Goal: Task Accomplishment & Management: Complete application form

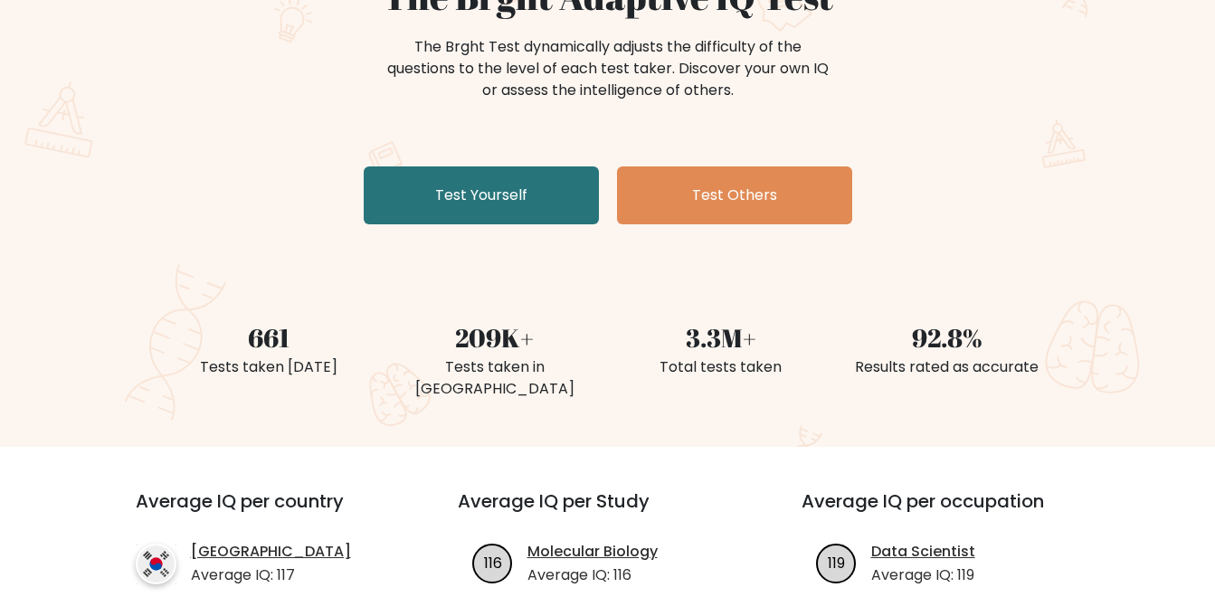
scroll to position [211, 0]
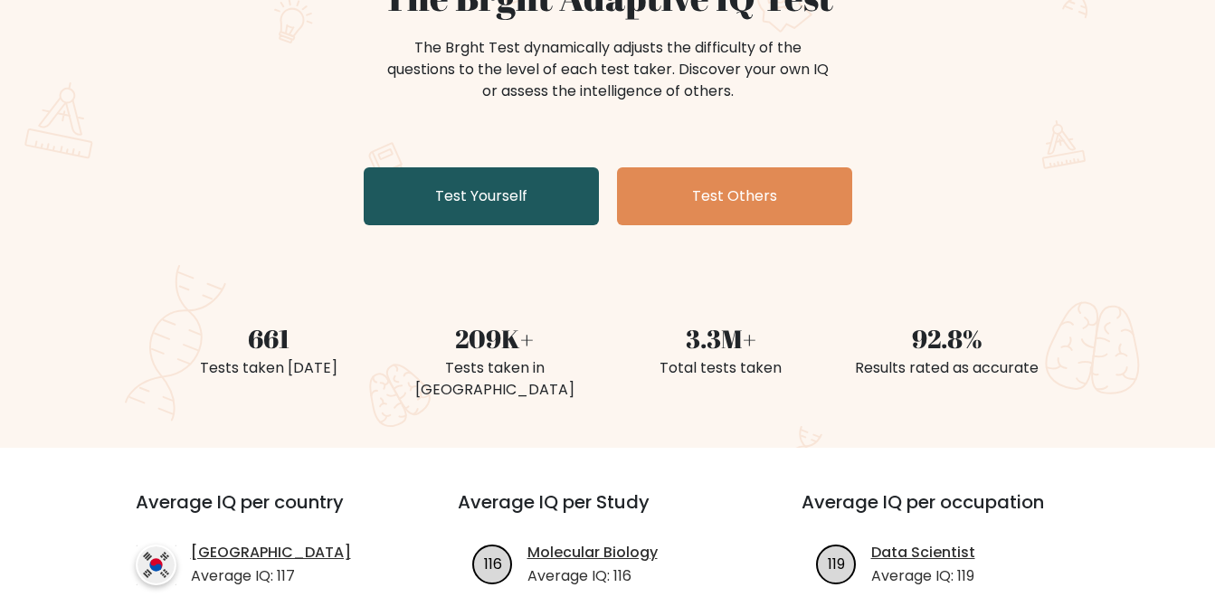
click at [409, 190] on link "Test Yourself" at bounding box center [481, 196] width 235 height 58
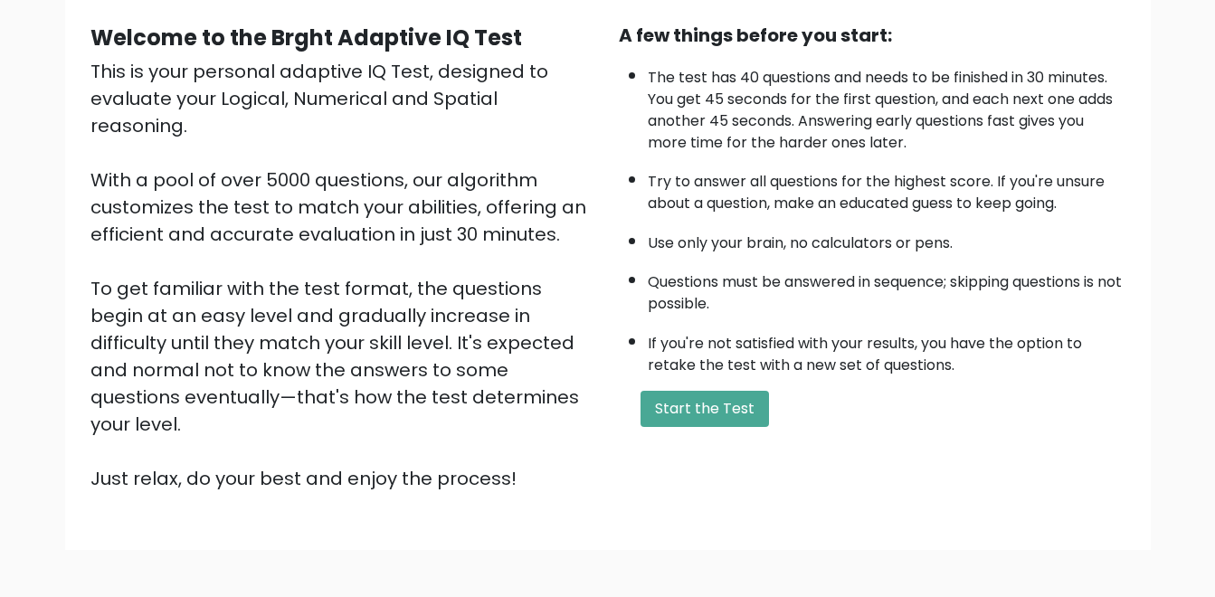
scroll to position [166, 0]
click at [683, 397] on button "Start the Test" at bounding box center [704, 408] width 128 height 36
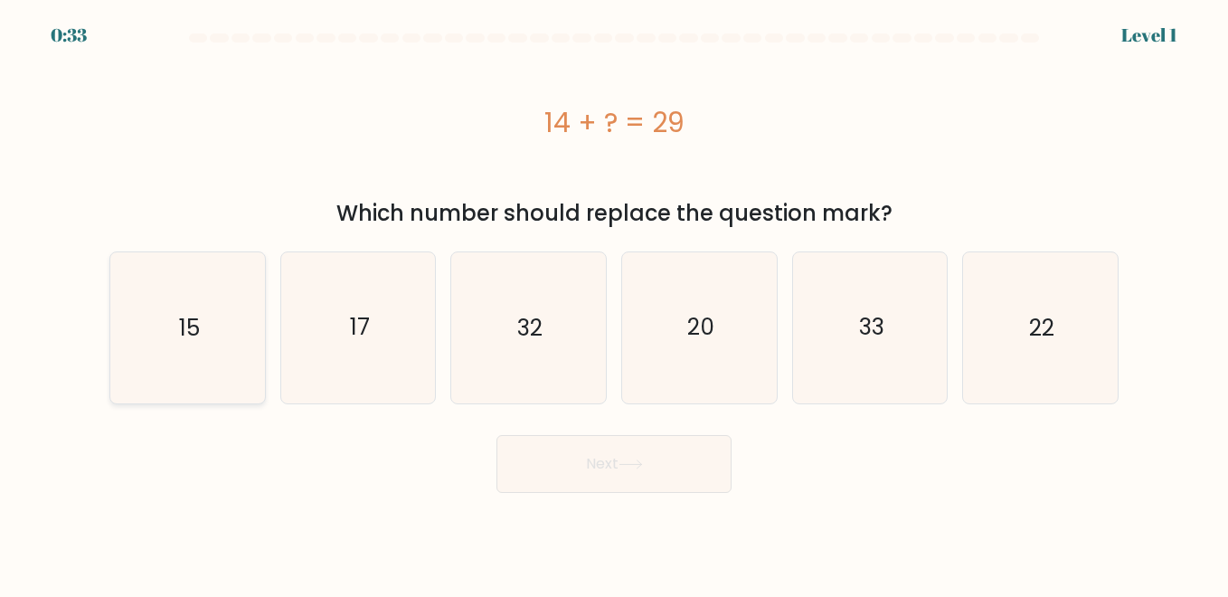
click at [198, 331] on text "15" at bounding box center [188, 328] width 21 height 32
click at [614, 303] on input "a. 15" at bounding box center [614, 301] width 1 height 5
radio input "true"
click at [529, 469] on button "Next" at bounding box center [614, 464] width 235 height 58
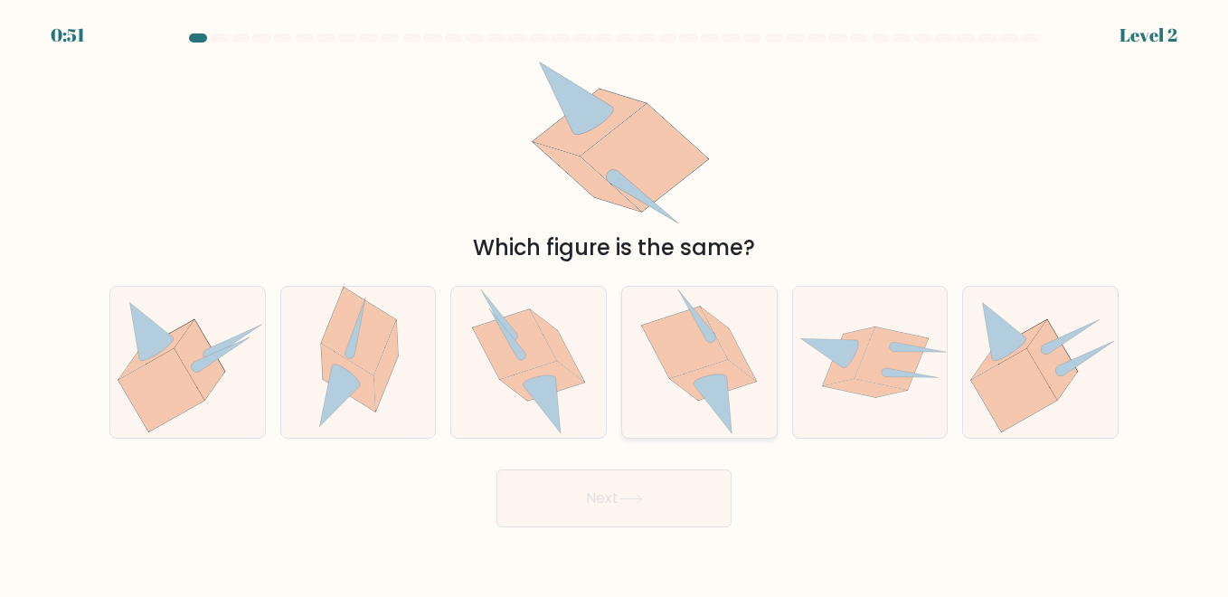
click at [688, 358] on icon at bounding box center [685, 342] width 86 height 71
click at [615, 303] on input "d." at bounding box center [614, 301] width 1 height 5
radio input "true"
click at [620, 493] on button "Next" at bounding box center [614, 498] width 235 height 58
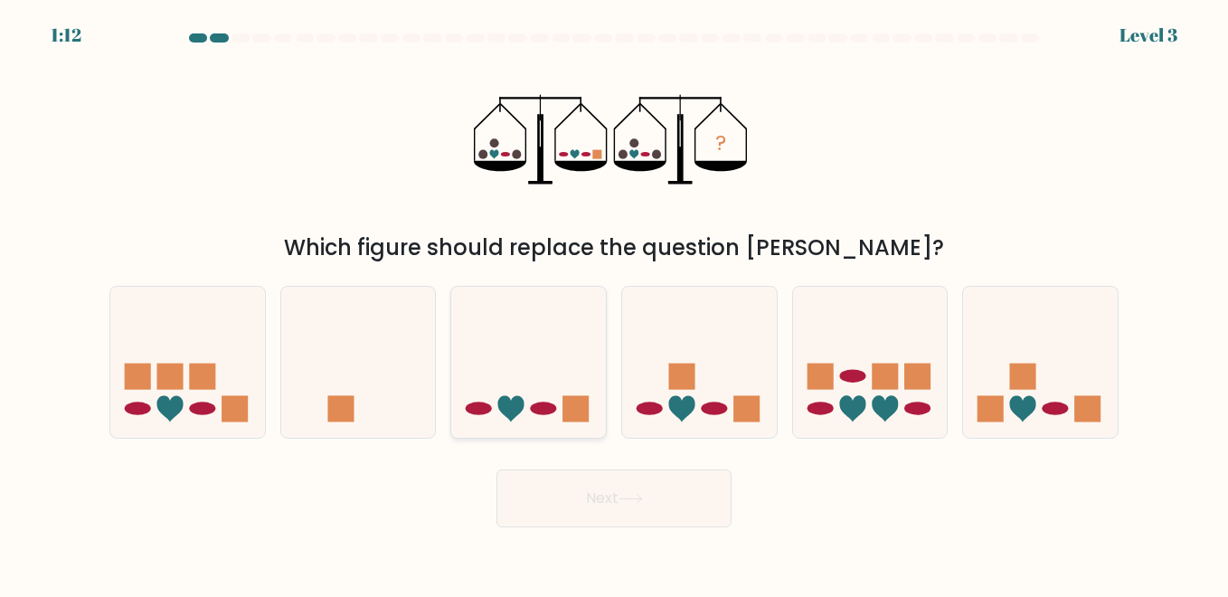
click at [513, 308] on icon at bounding box center [528, 363] width 155 height 128
click at [614, 303] on input "c." at bounding box center [614, 301] width 1 height 5
radio input "true"
click at [557, 507] on button "Next" at bounding box center [614, 498] width 235 height 58
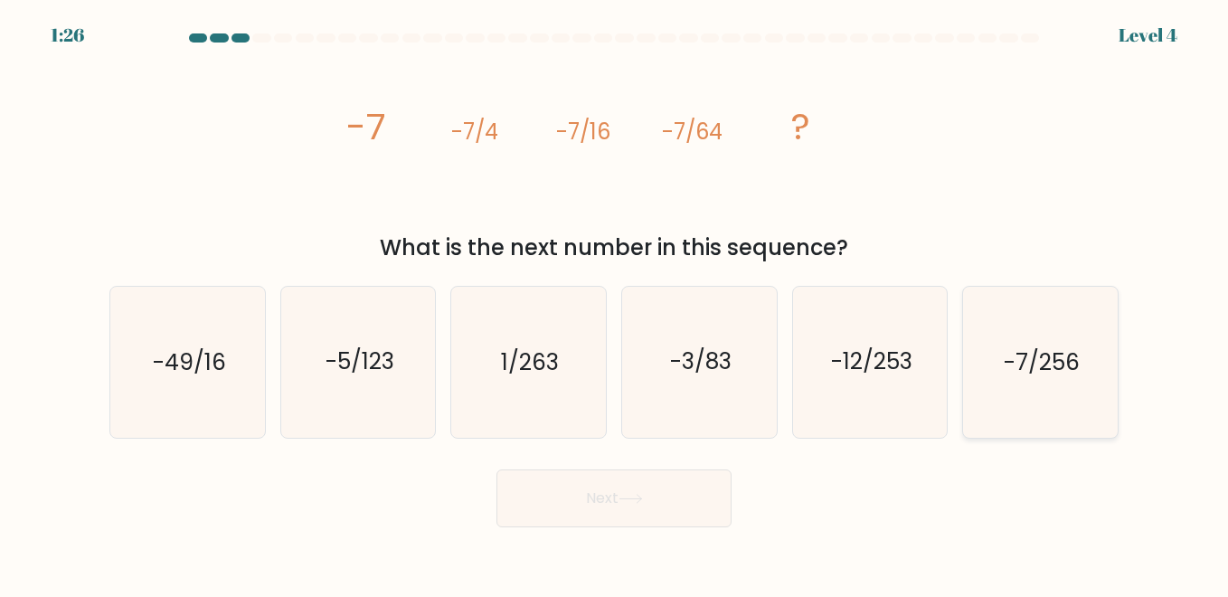
click at [1005, 369] on text "-7/256" at bounding box center [1042, 362] width 76 height 32
click at [615, 303] on input "f. -7/256" at bounding box center [614, 301] width 1 height 5
radio input "true"
click at [677, 507] on button "Next" at bounding box center [614, 498] width 235 height 58
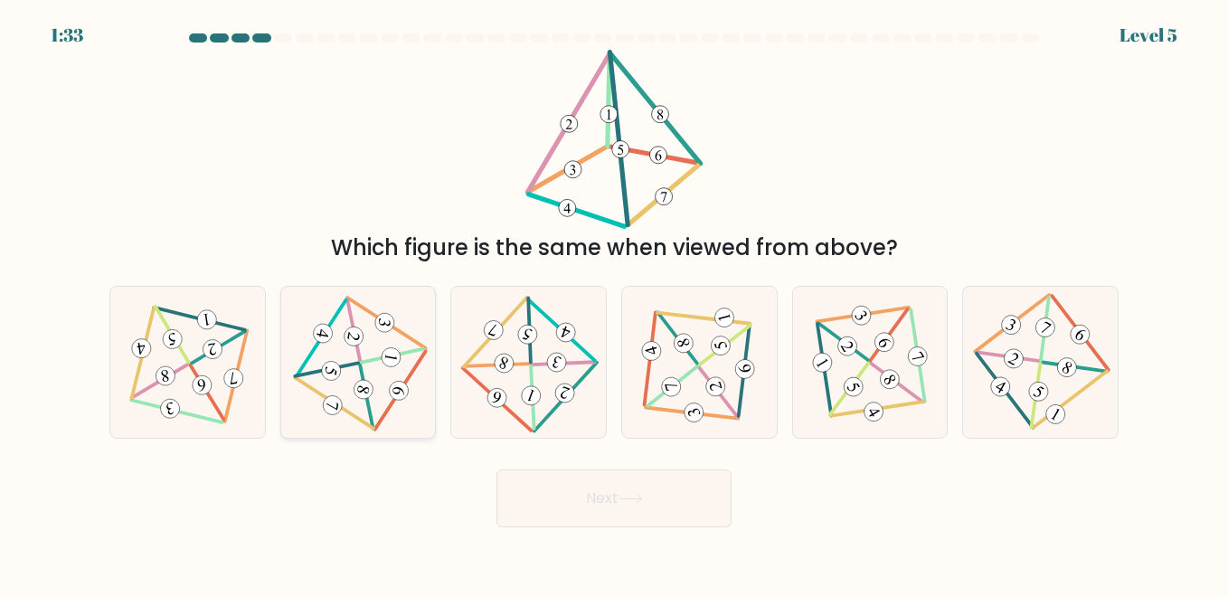
click at [329, 384] on icon at bounding box center [358, 362] width 123 height 120
click at [614, 303] on input "b." at bounding box center [614, 301] width 1 height 5
radio input "true"
click at [584, 507] on button "Next" at bounding box center [614, 498] width 235 height 58
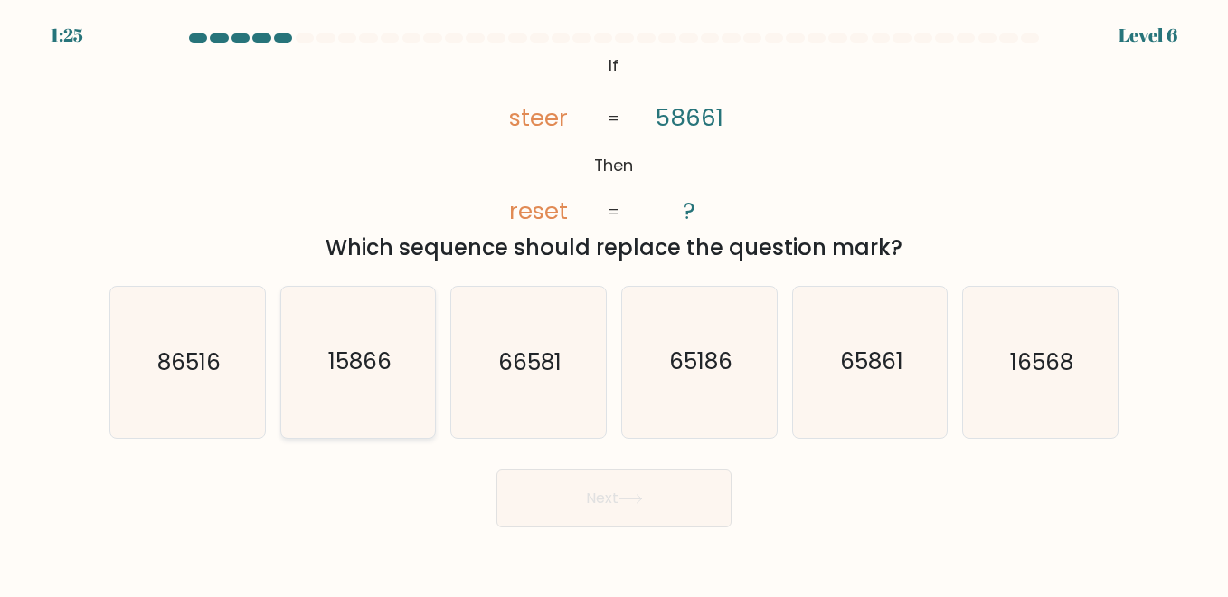
click at [370, 344] on icon "15866" at bounding box center [358, 362] width 150 height 150
click at [614, 303] on input "b. 15866" at bounding box center [614, 301] width 1 height 5
radio input "true"
click at [540, 494] on button "Next" at bounding box center [614, 498] width 235 height 58
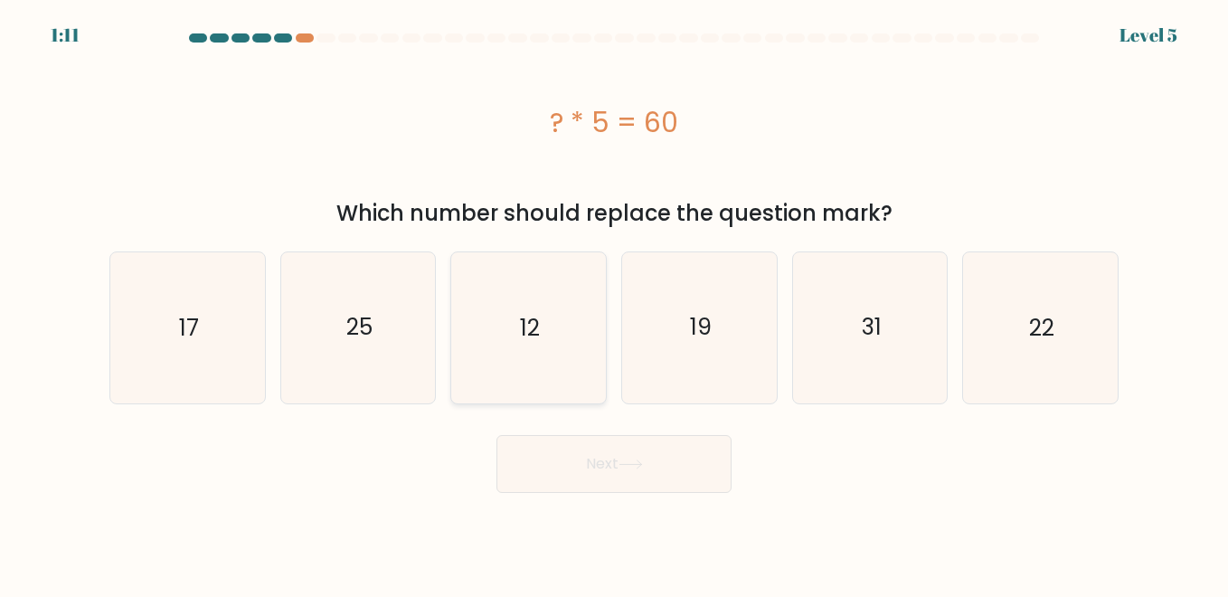
click at [536, 357] on icon "12" at bounding box center [528, 327] width 150 height 150
click at [614, 303] on input "c. 12" at bounding box center [614, 301] width 1 height 5
radio input "true"
click at [595, 476] on button "Next" at bounding box center [614, 464] width 235 height 58
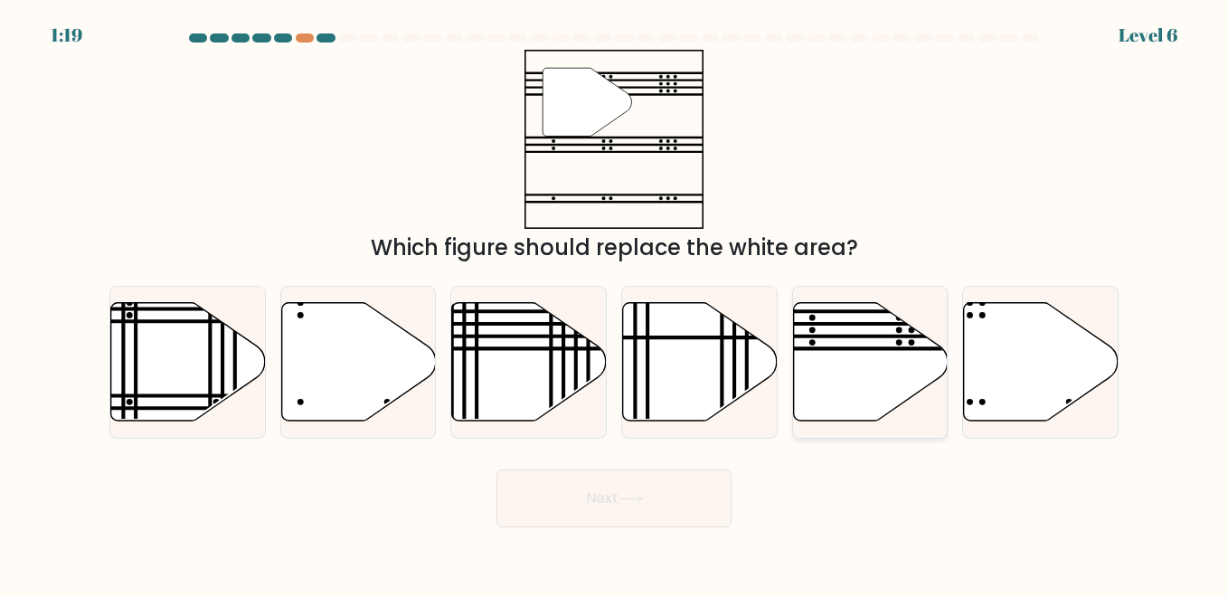
click at [865, 369] on icon at bounding box center [870, 361] width 155 height 119
click at [615, 303] on input "e." at bounding box center [614, 301] width 1 height 5
radio input "true"
click at [669, 504] on button "Next" at bounding box center [614, 498] width 235 height 58
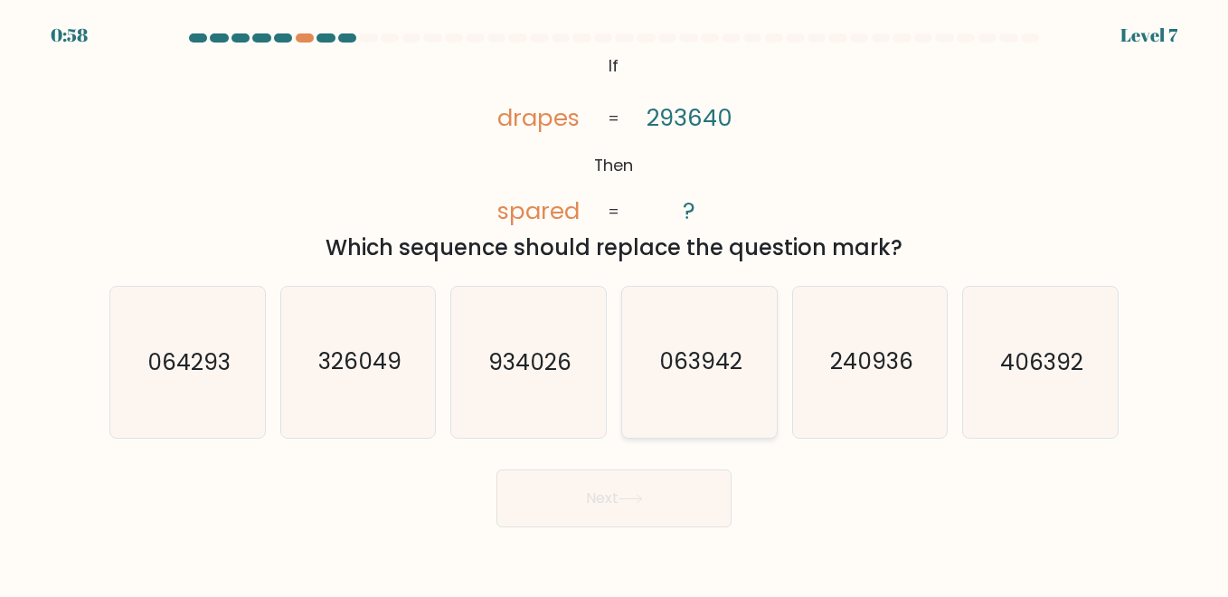
click at [725, 331] on icon "063942" at bounding box center [699, 362] width 150 height 150
click at [615, 303] on input "d. 063942" at bounding box center [614, 301] width 1 height 5
radio input "true"
click at [645, 489] on button "Next" at bounding box center [614, 498] width 235 height 58
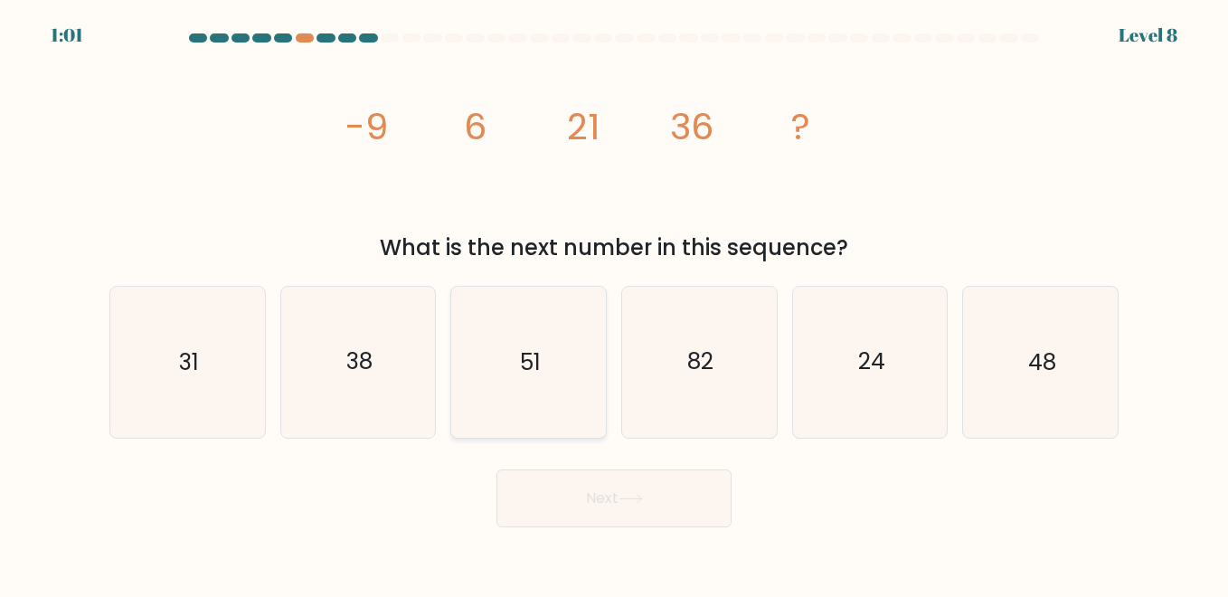
click at [566, 404] on icon "51" at bounding box center [528, 362] width 150 height 150
click at [614, 303] on input "c. 51" at bounding box center [614, 301] width 1 height 5
radio input "true"
click at [604, 501] on button "Next" at bounding box center [614, 498] width 235 height 58
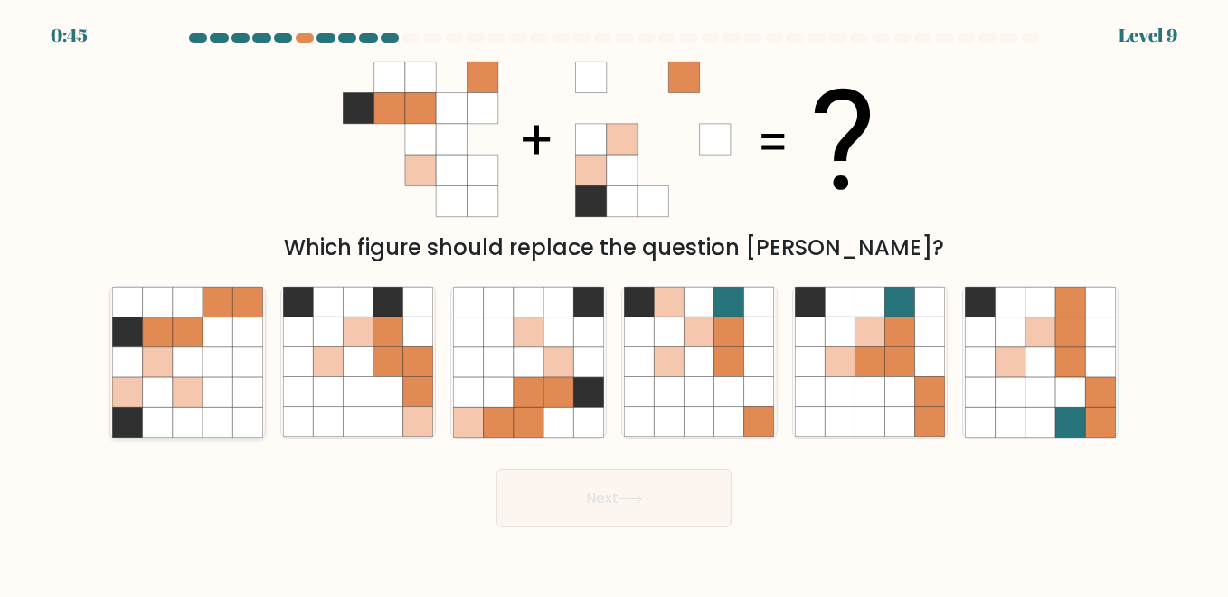
click at [185, 401] on icon at bounding box center [188, 392] width 30 height 30
click at [614, 303] on input "a." at bounding box center [614, 301] width 1 height 5
radio input "true"
click at [625, 499] on icon at bounding box center [631, 499] width 24 height 10
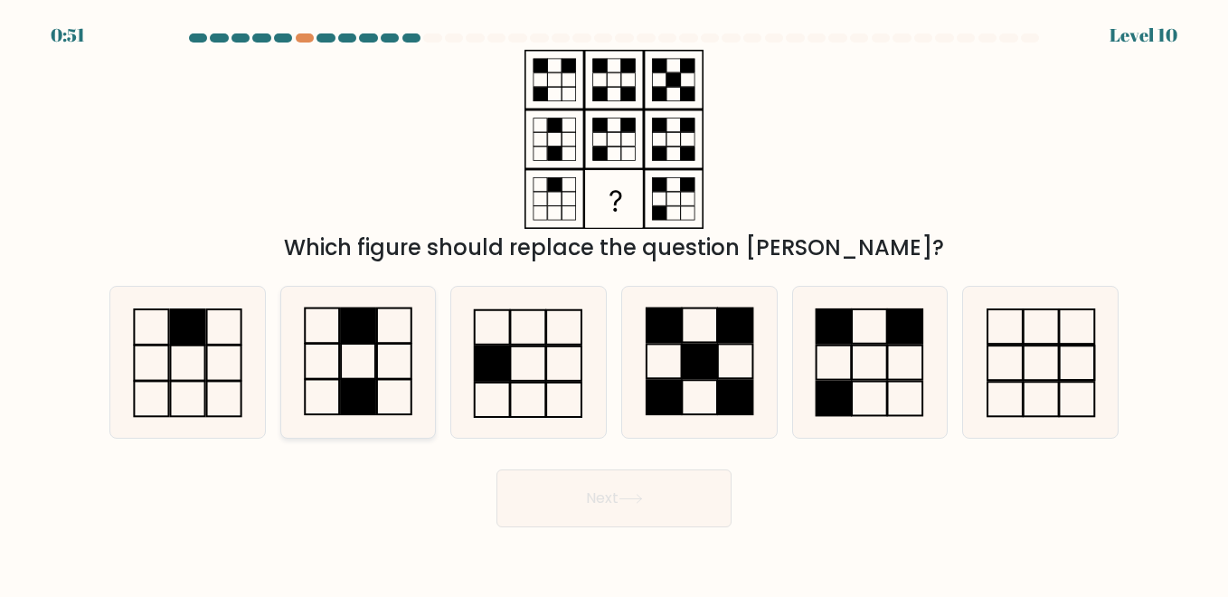
click at [341, 366] on rect at bounding box center [358, 361] width 34 height 35
click at [614, 303] on input "b." at bounding box center [614, 301] width 1 height 5
radio input "true"
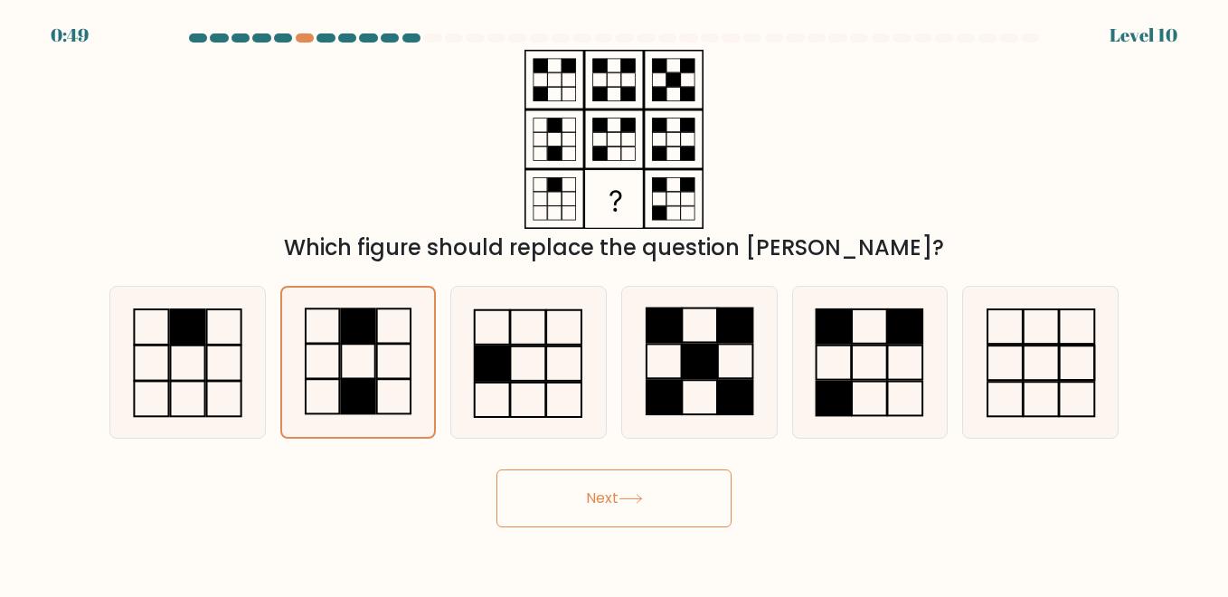
click at [539, 495] on button "Next" at bounding box center [614, 498] width 235 height 58
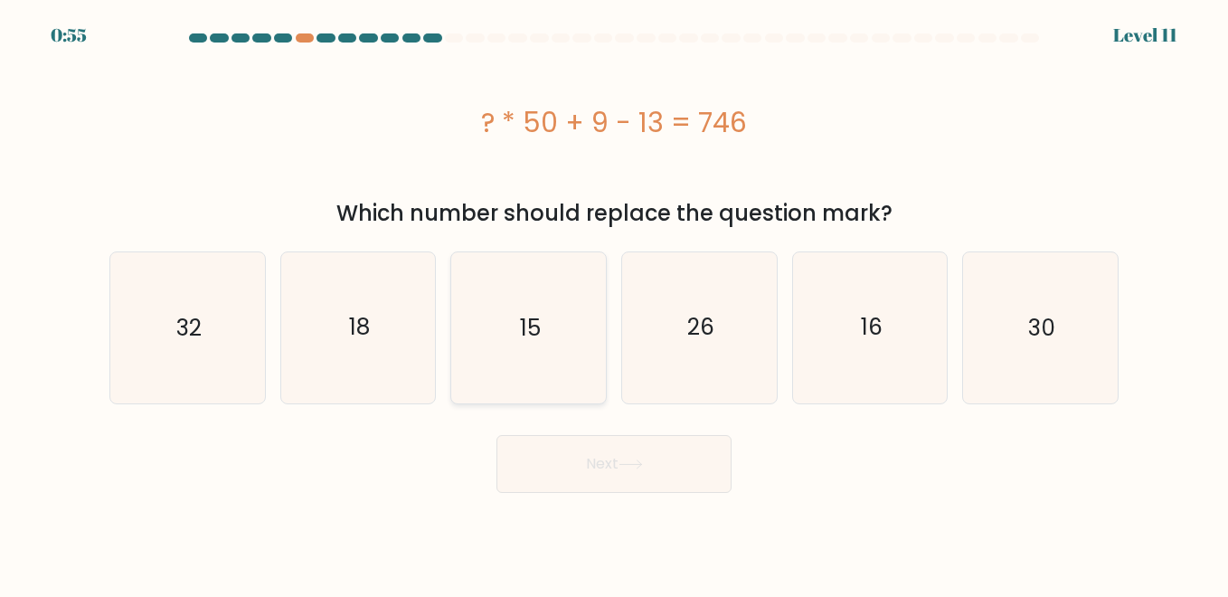
click at [513, 335] on icon "15" at bounding box center [528, 327] width 150 height 150
click at [614, 303] on input "c. 15" at bounding box center [614, 301] width 1 height 5
radio input "true"
click at [567, 452] on button "Next" at bounding box center [614, 464] width 235 height 58
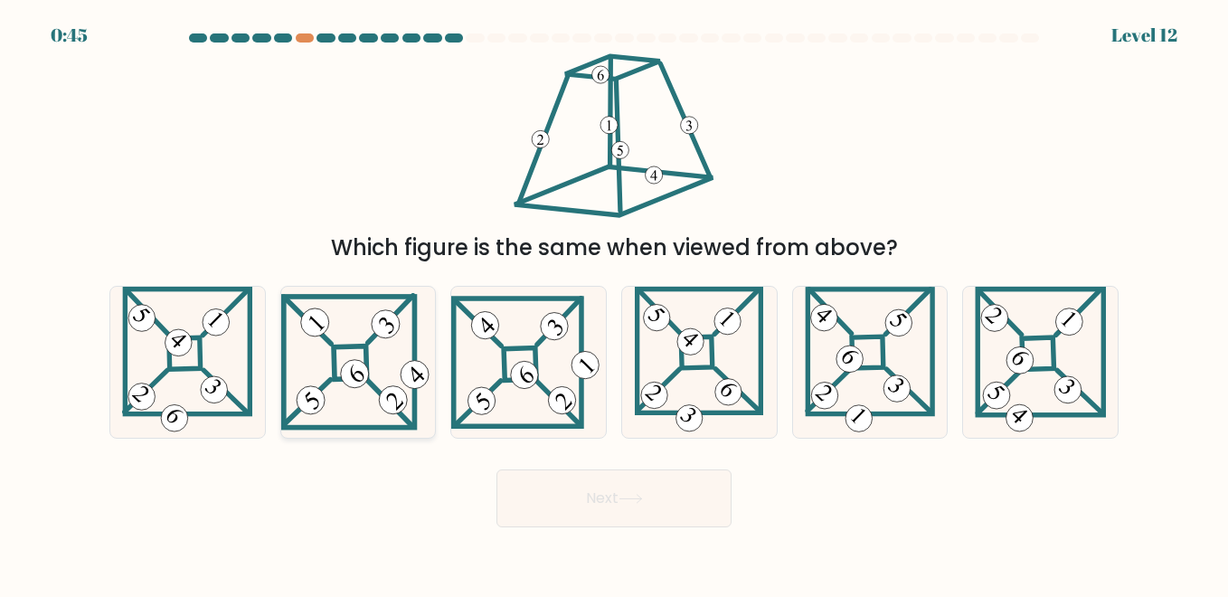
click at [353, 374] on 847 at bounding box center [355, 375] width 40 height 40
click at [614, 303] on input "b." at bounding box center [614, 301] width 1 height 5
radio input "true"
click at [546, 488] on button "Next" at bounding box center [614, 498] width 235 height 58
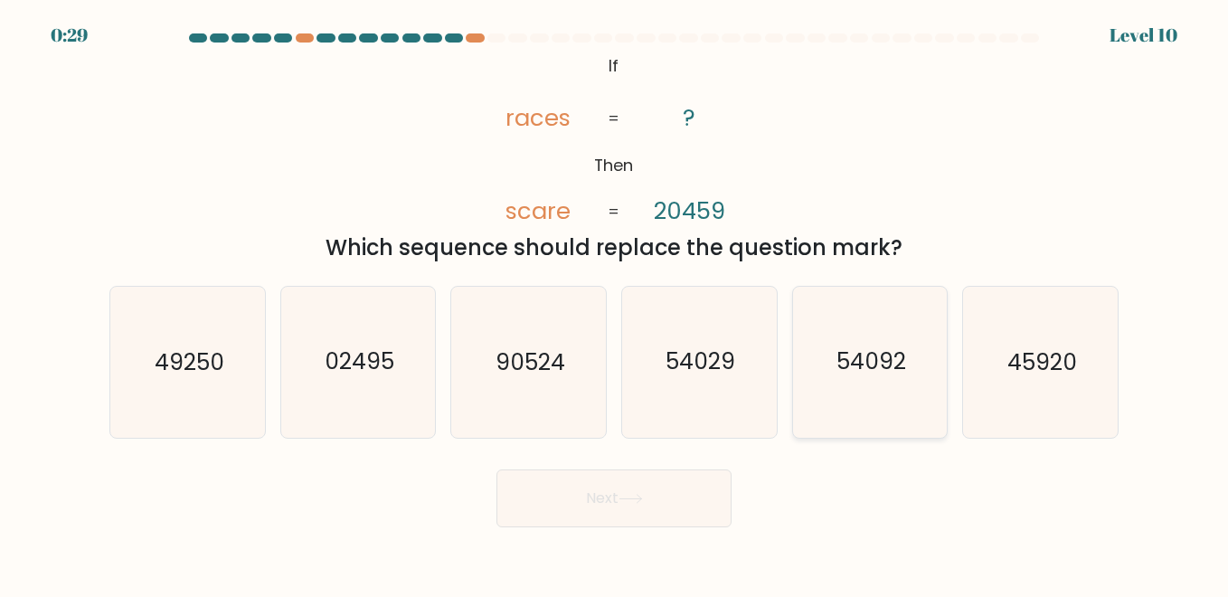
click at [855, 374] on text "54092" at bounding box center [872, 362] width 70 height 32
click at [615, 303] on input "e. 54092" at bounding box center [614, 301] width 1 height 5
radio input "true"
click at [659, 482] on button "Next" at bounding box center [614, 498] width 235 height 58
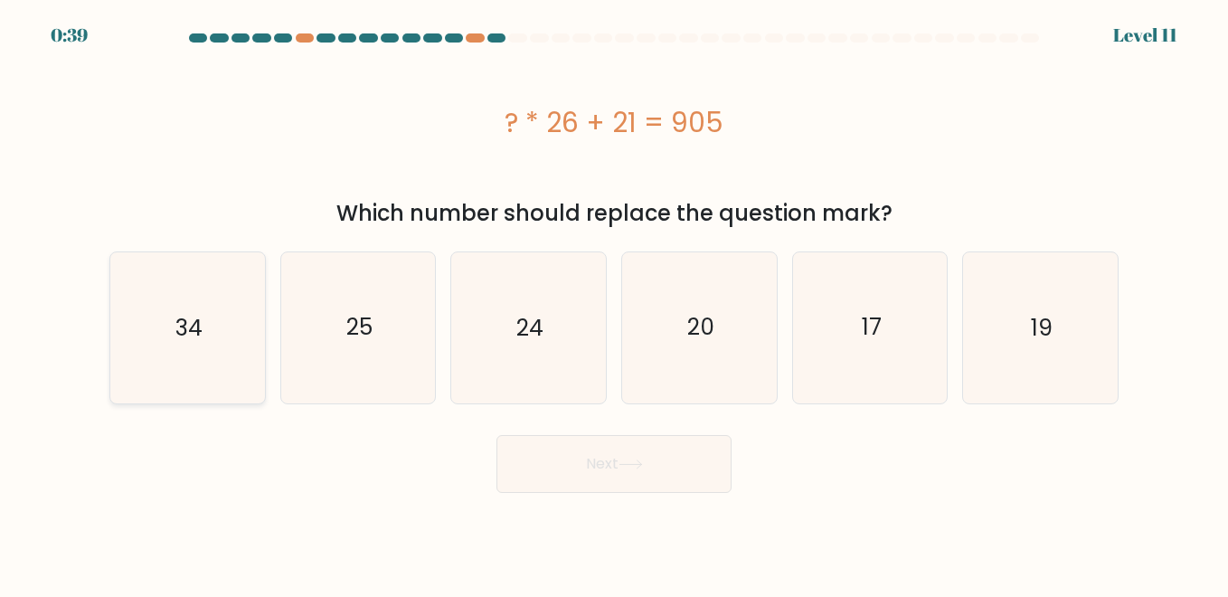
click at [223, 310] on icon "34" at bounding box center [187, 327] width 150 height 150
click at [614, 303] on input "a. 34" at bounding box center [614, 301] width 1 height 5
radio input "true"
click at [517, 452] on button "Next" at bounding box center [614, 464] width 235 height 58
click at [1019, 300] on icon "25" at bounding box center [1040, 327] width 150 height 150
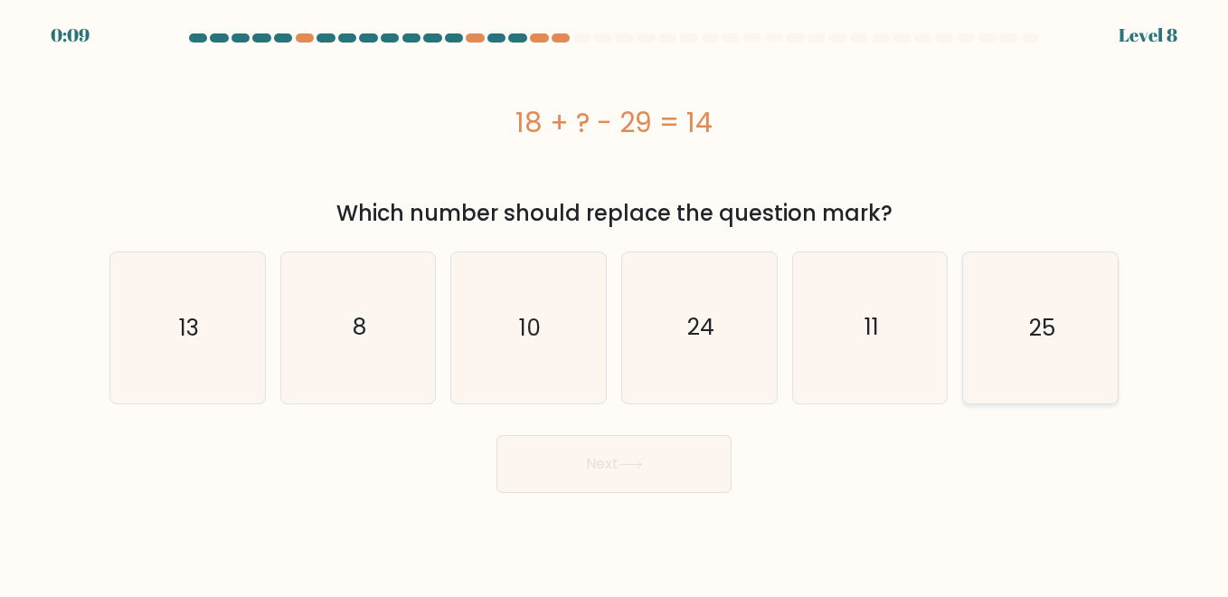
click at [615, 300] on input "f. 25" at bounding box center [614, 301] width 1 height 5
radio input "true"
click at [686, 464] on button "Next" at bounding box center [614, 464] width 235 height 58
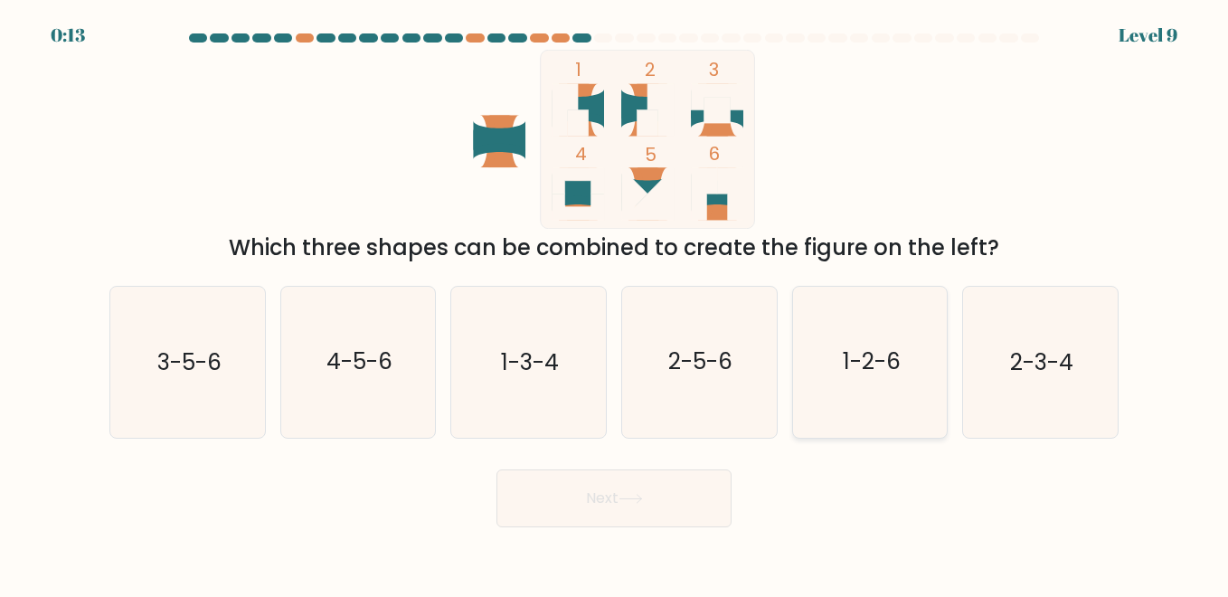
click at [895, 374] on text "1-2-6" at bounding box center [872, 362] width 58 height 32
click at [615, 303] on input "e. 1-2-6" at bounding box center [614, 301] width 1 height 5
radio input "true"
click at [624, 507] on button "Next" at bounding box center [614, 498] width 235 height 58
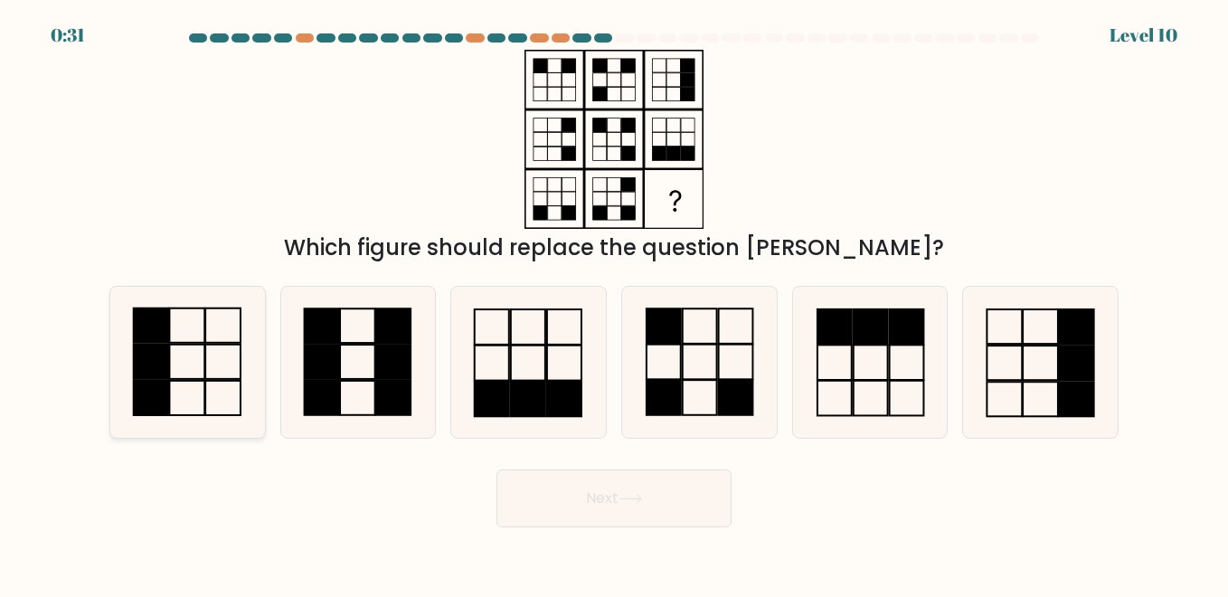
click at [198, 400] on icon at bounding box center [187, 362] width 150 height 150
click at [614, 303] on input "a." at bounding box center [614, 301] width 1 height 5
radio input "true"
click at [621, 507] on button "Next" at bounding box center [614, 498] width 235 height 58
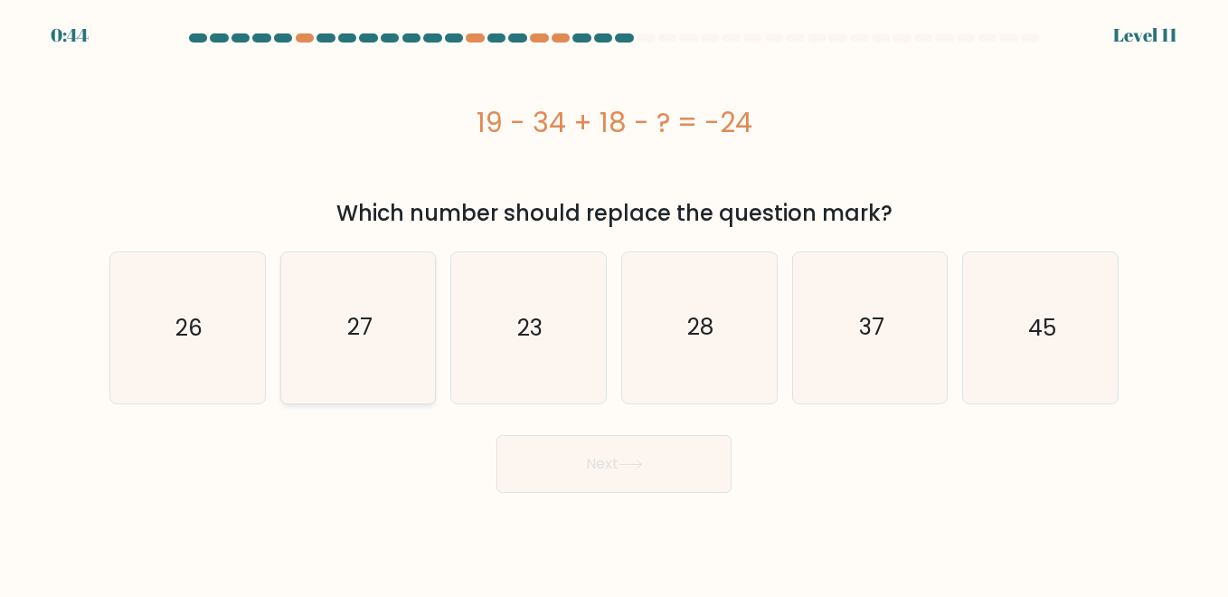
click at [393, 282] on icon "27" at bounding box center [358, 327] width 150 height 150
click at [614, 299] on input "b. 27" at bounding box center [614, 301] width 1 height 5
radio input "true"
click at [590, 463] on button "Next" at bounding box center [614, 464] width 235 height 58
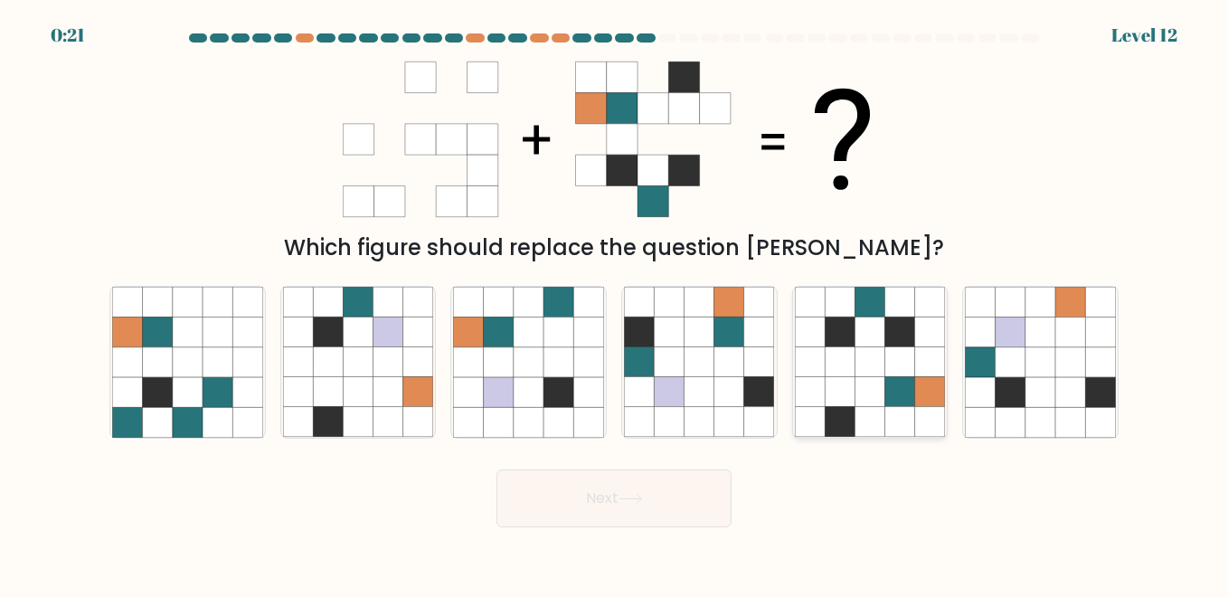
click at [889, 367] on icon at bounding box center [901, 362] width 30 height 30
click at [615, 303] on input "e." at bounding box center [614, 301] width 1 height 5
radio input "true"
click at [617, 496] on button "Next" at bounding box center [614, 498] width 235 height 58
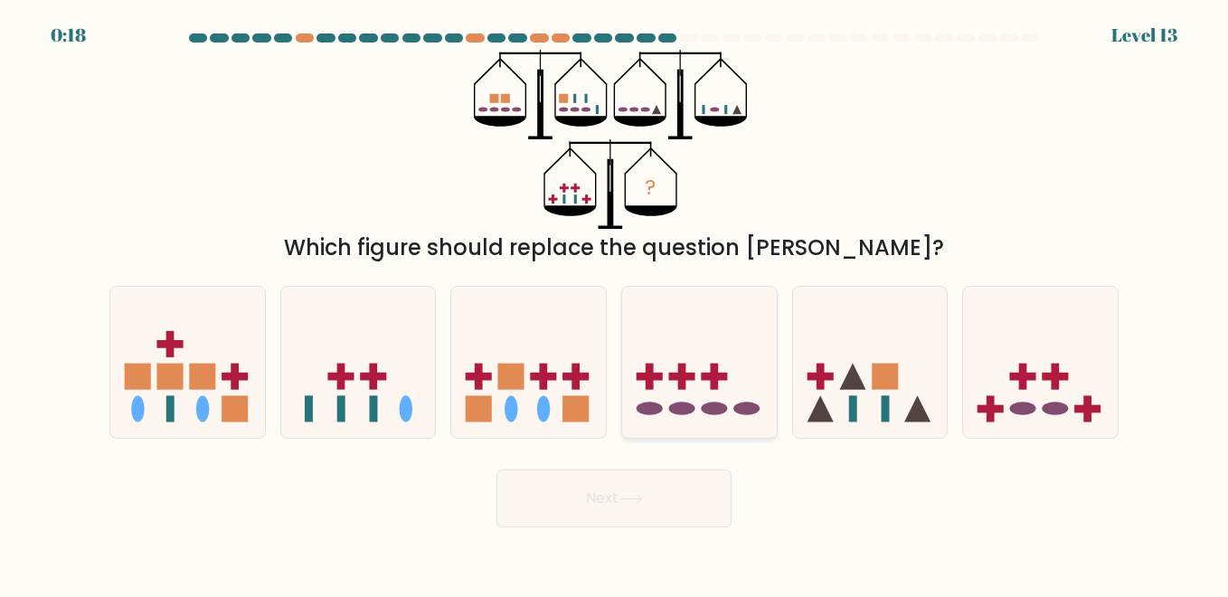
click at [715, 356] on icon at bounding box center [699, 363] width 155 height 128
click at [615, 303] on input "d." at bounding box center [614, 301] width 1 height 5
radio input "true"
click at [651, 492] on button "Next" at bounding box center [614, 498] width 235 height 58
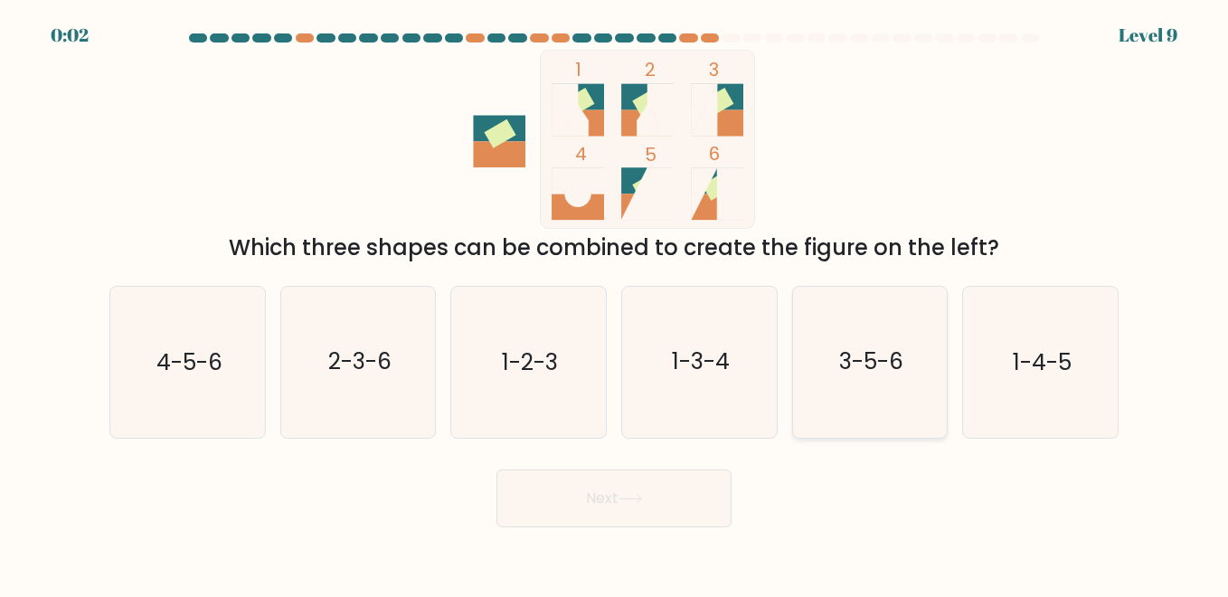
click at [862, 352] on text "3-5-6" at bounding box center [871, 362] width 64 height 32
click at [615, 303] on input "e. 3-5-6" at bounding box center [614, 301] width 1 height 5
radio input "true"
click at [699, 490] on button "Next" at bounding box center [614, 498] width 235 height 58
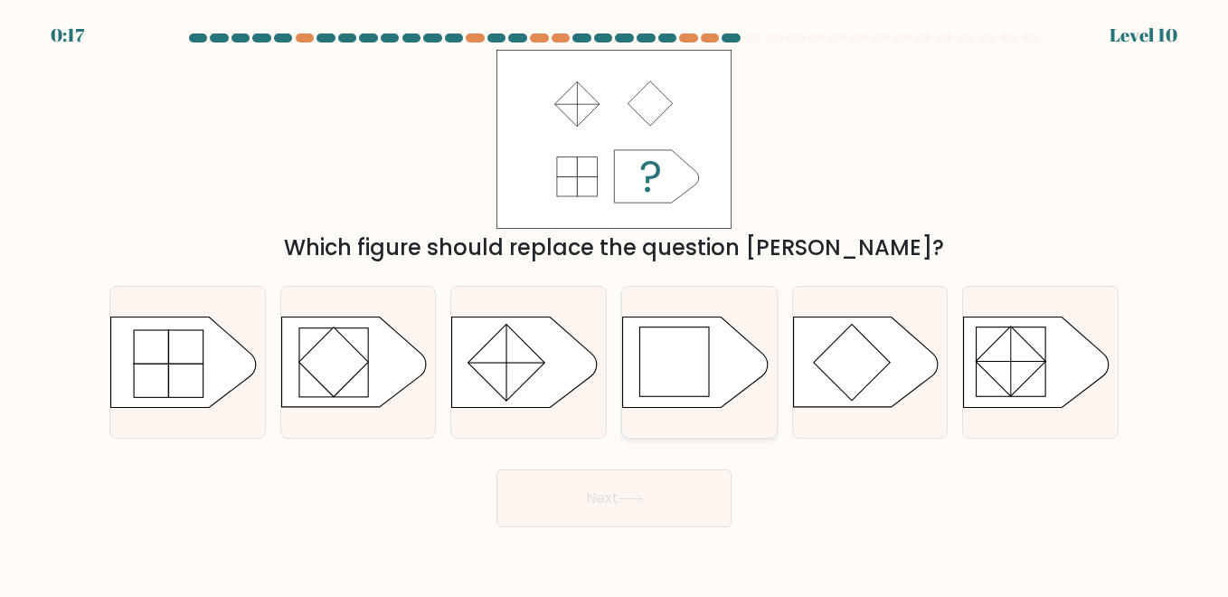
click at [654, 358] on rect at bounding box center [674, 361] width 69 height 69
click at [615, 303] on input "d." at bounding box center [614, 301] width 1 height 5
radio input "true"
click at [636, 490] on button "Next" at bounding box center [614, 498] width 235 height 58
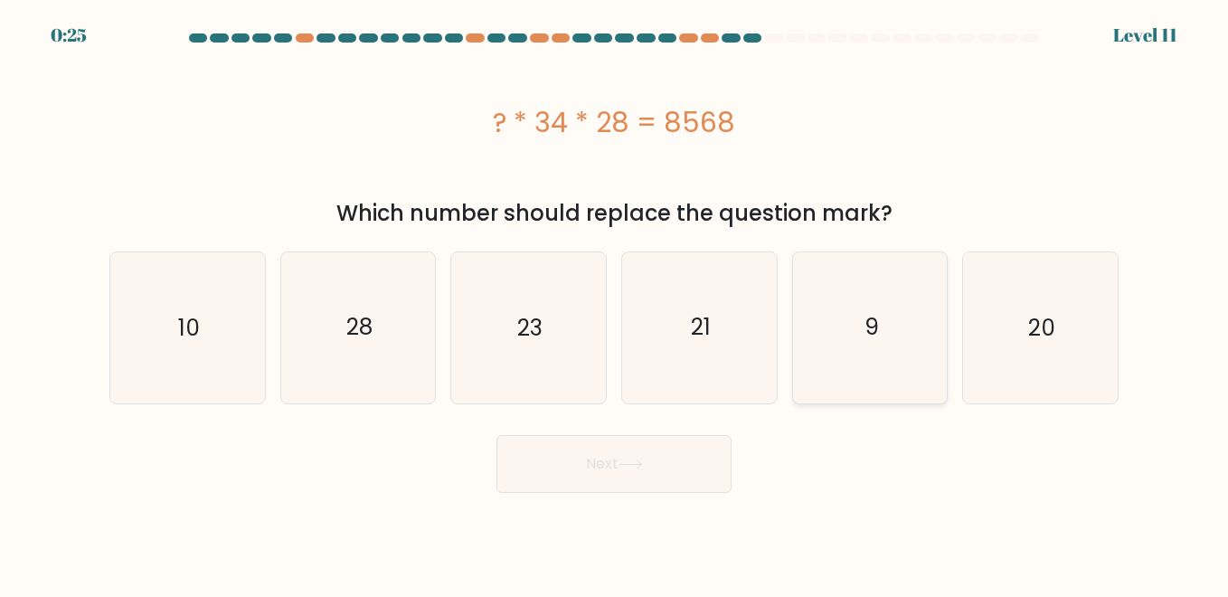
click at [916, 298] on icon "9" at bounding box center [870, 327] width 150 height 150
click at [615, 299] on input "e. 9" at bounding box center [614, 301] width 1 height 5
radio input "true"
click at [660, 465] on button "Next" at bounding box center [614, 464] width 235 height 58
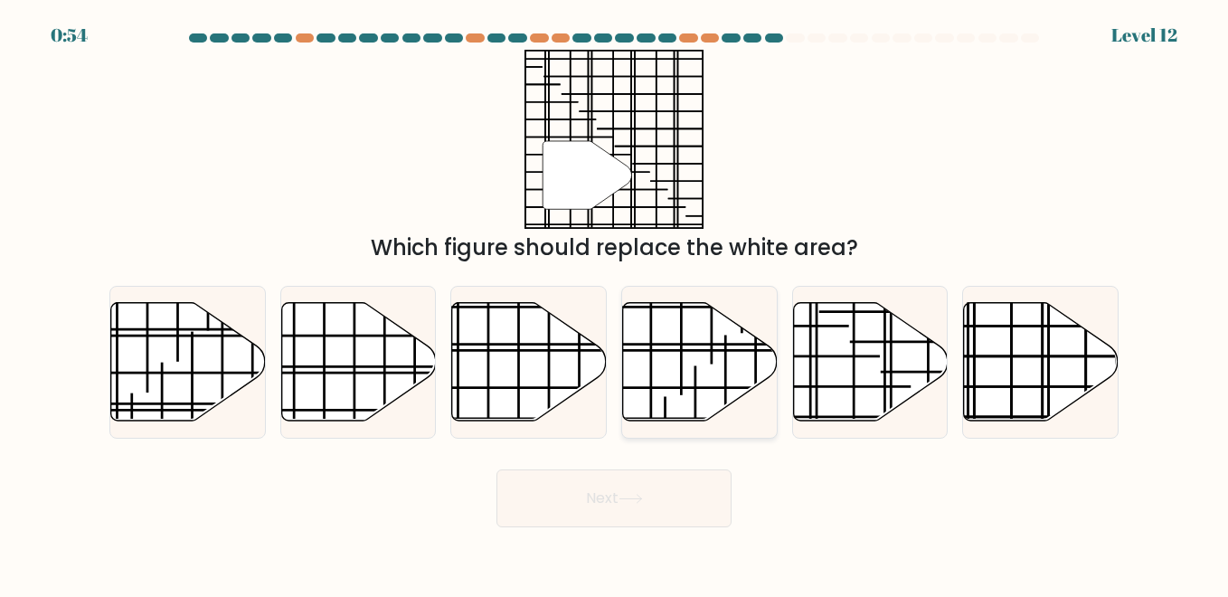
click at [712, 357] on line at bounding box center [712, 316] width 0 height 93
click at [615, 303] on input "d." at bounding box center [614, 301] width 1 height 5
radio input "true"
click at [594, 487] on button "Next" at bounding box center [614, 498] width 235 height 58
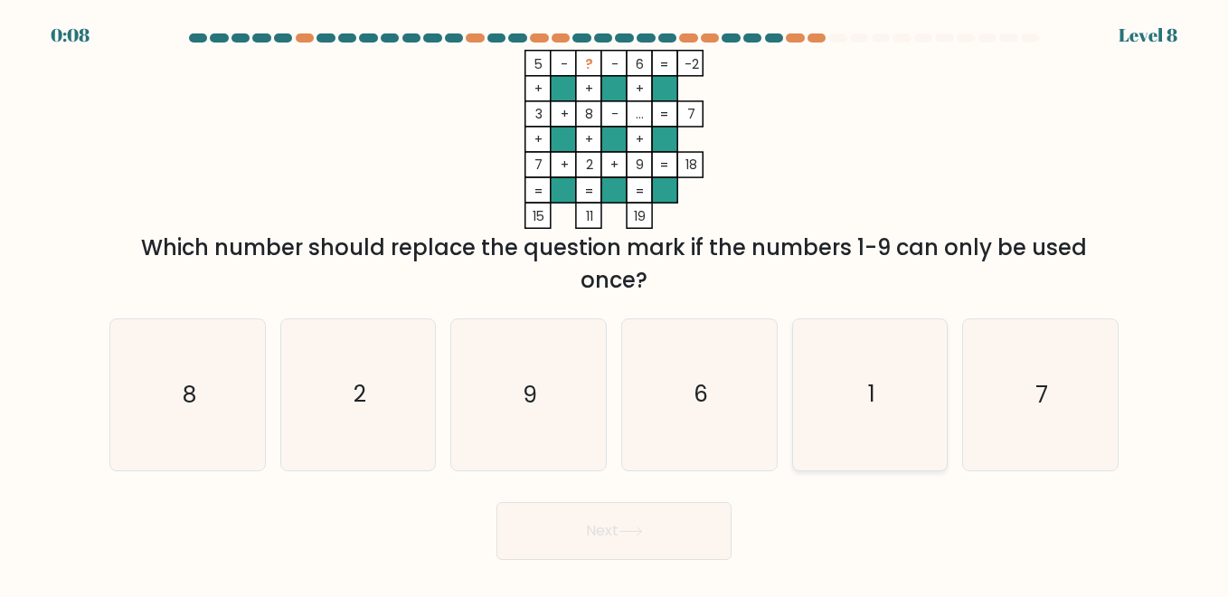
click at [814, 396] on icon "1" at bounding box center [870, 394] width 150 height 150
click at [615, 303] on input "e. 1" at bounding box center [614, 301] width 1 height 5
radio input "true"
click at [626, 543] on button "Next" at bounding box center [614, 531] width 235 height 58
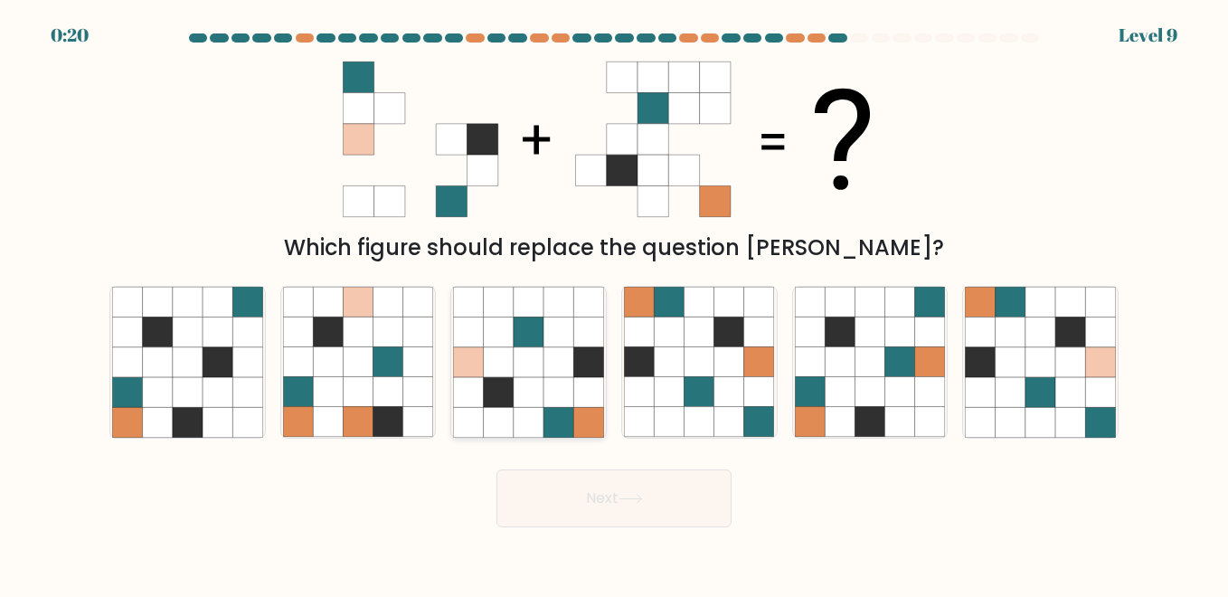
click at [527, 359] on icon at bounding box center [529, 362] width 30 height 30
click at [614, 303] on input "c." at bounding box center [614, 301] width 1 height 5
radio input "true"
click at [552, 493] on button "Next" at bounding box center [614, 498] width 235 height 58
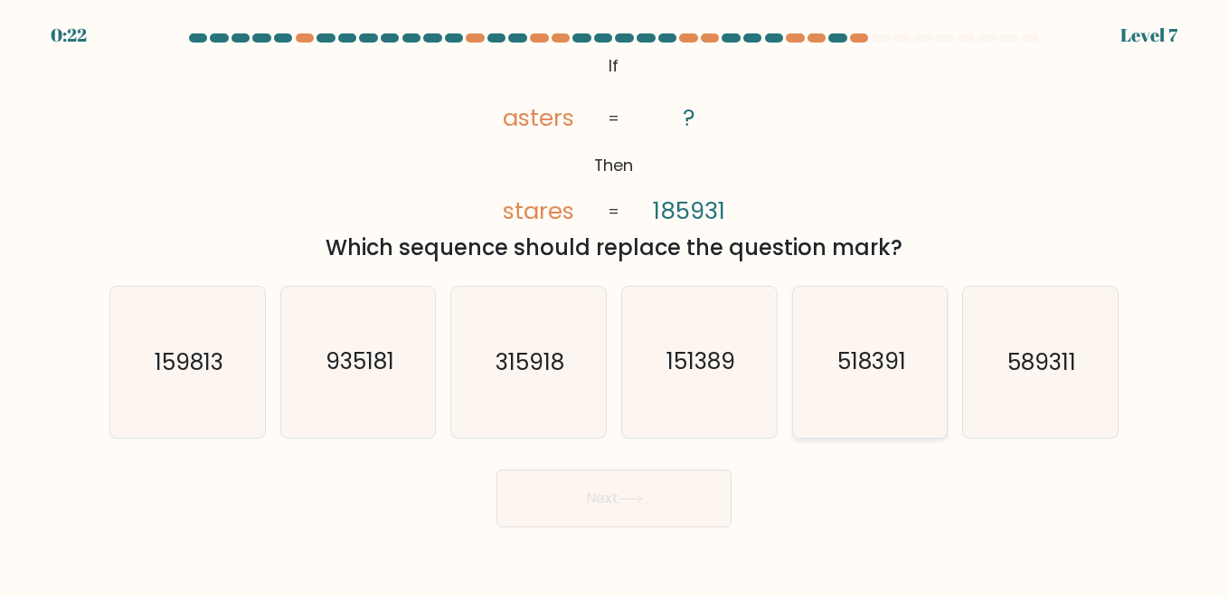
click at [868, 354] on text "518391" at bounding box center [872, 362] width 69 height 32
click at [615, 303] on input "e. 518391" at bounding box center [614, 301] width 1 height 5
radio input "true"
click at [691, 496] on button "Next" at bounding box center [614, 498] width 235 height 58
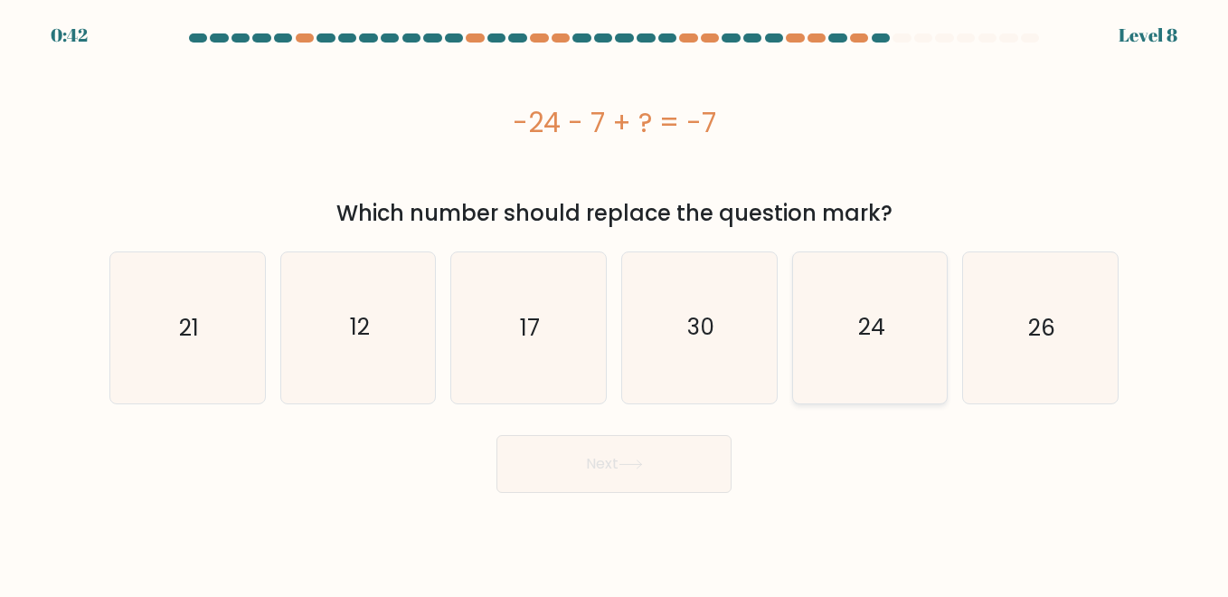
click at [838, 327] on icon "24" at bounding box center [870, 327] width 150 height 150
click at [615, 303] on input "e. 24" at bounding box center [614, 301] width 1 height 5
radio input "true"
click at [670, 459] on button "Next" at bounding box center [614, 464] width 235 height 58
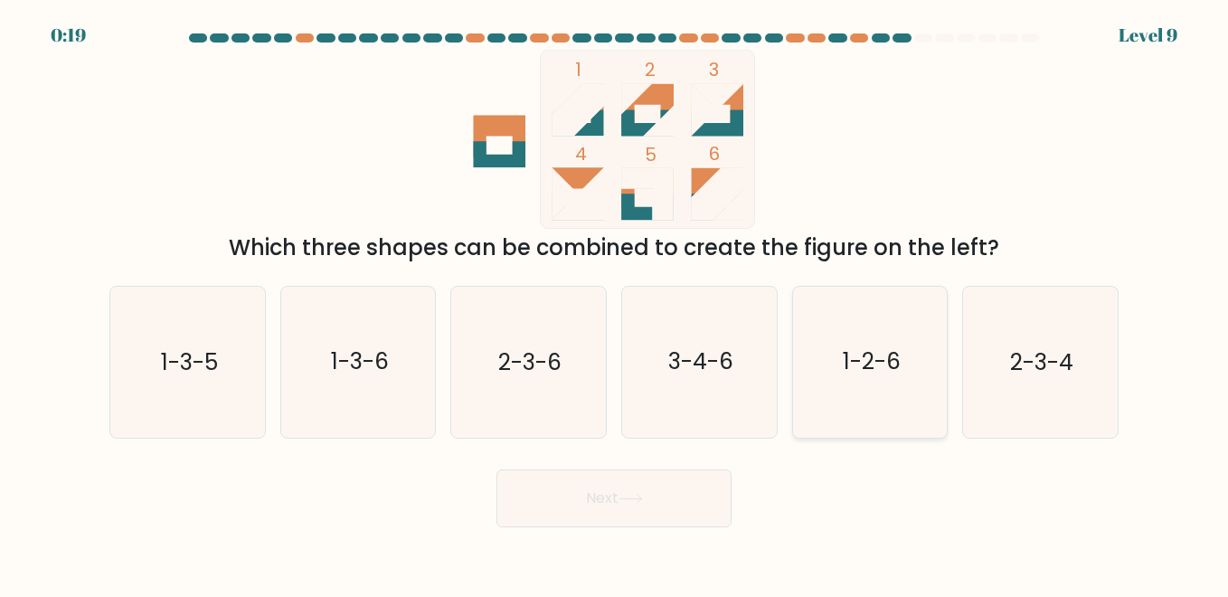
click at [904, 361] on icon "1-2-6" at bounding box center [870, 362] width 150 height 150
click at [615, 303] on input "e. 1-2-6" at bounding box center [614, 301] width 1 height 5
radio input "true"
click at [639, 505] on button "Next" at bounding box center [614, 498] width 235 height 58
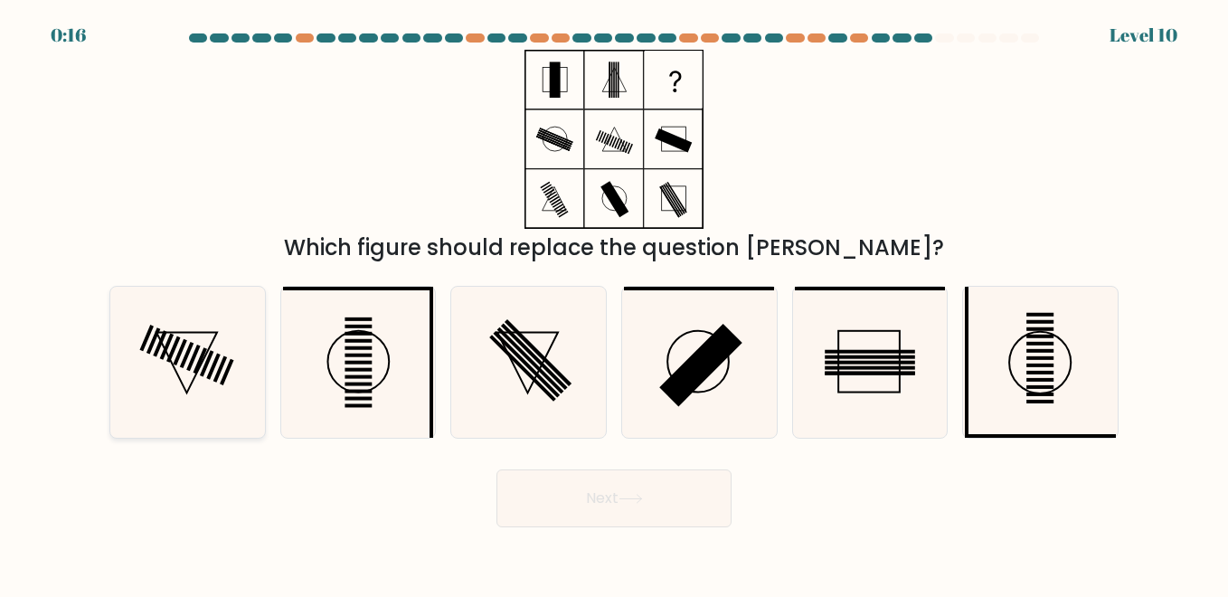
click at [250, 362] on icon at bounding box center [187, 362] width 150 height 150
click at [614, 303] on input "a." at bounding box center [614, 301] width 1 height 5
radio input "true"
click at [551, 482] on button "Next" at bounding box center [614, 498] width 235 height 58
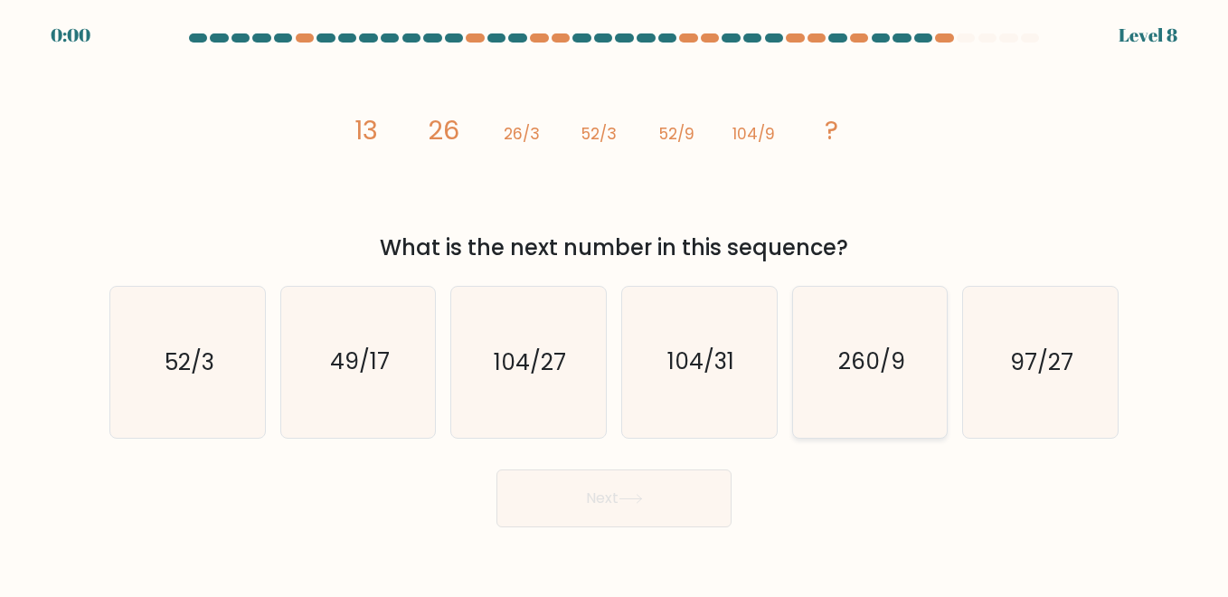
click at [900, 368] on text "260/9" at bounding box center [872, 362] width 67 height 32
click at [615, 303] on input "e. 260/9" at bounding box center [614, 301] width 1 height 5
radio input "true"
click at [638, 490] on div "Next" at bounding box center [614, 493] width 1031 height 67
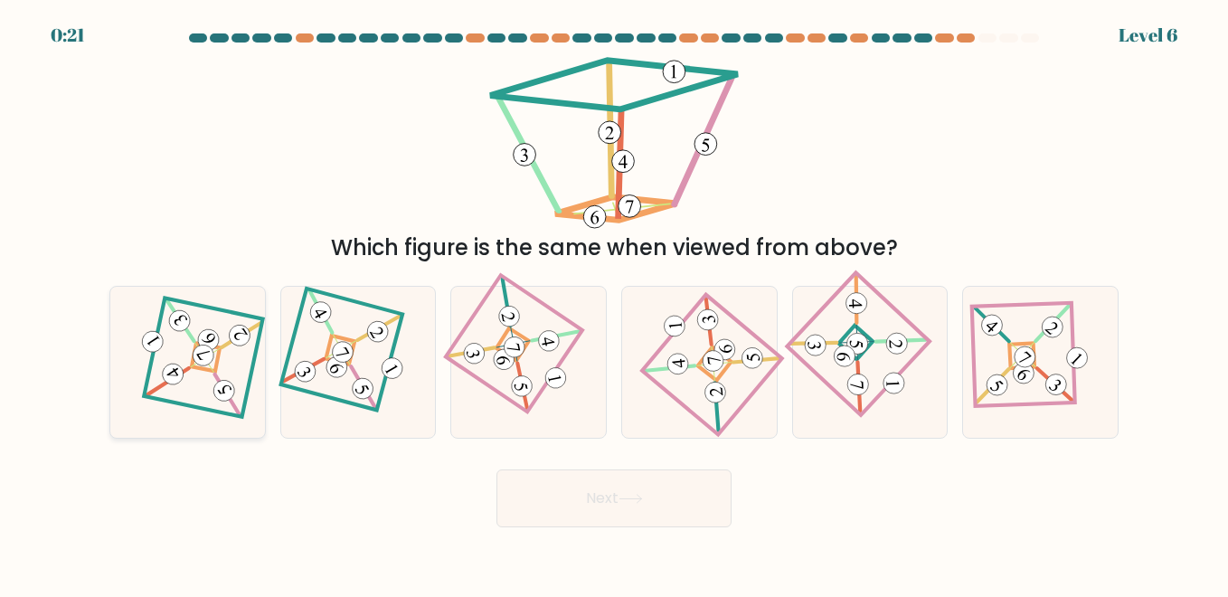
click at [224, 341] on icon at bounding box center [188, 362] width 104 height 120
click at [614, 303] on input "a." at bounding box center [614, 301] width 1 height 5
radio input "true"
click at [688, 508] on button "Next" at bounding box center [614, 498] width 235 height 58
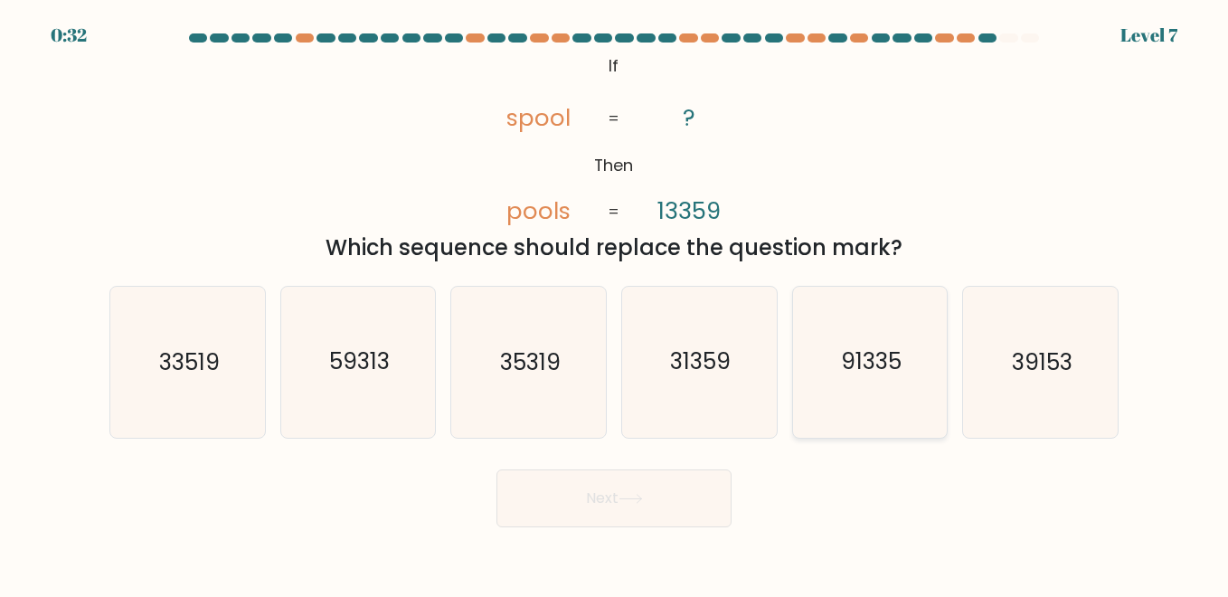
click at [873, 374] on text "91335" at bounding box center [871, 362] width 61 height 32
click at [615, 303] on input "e. 91335" at bounding box center [614, 301] width 1 height 5
radio input "true"
click at [616, 507] on button "Next" at bounding box center [614, 498] width 235 height 58
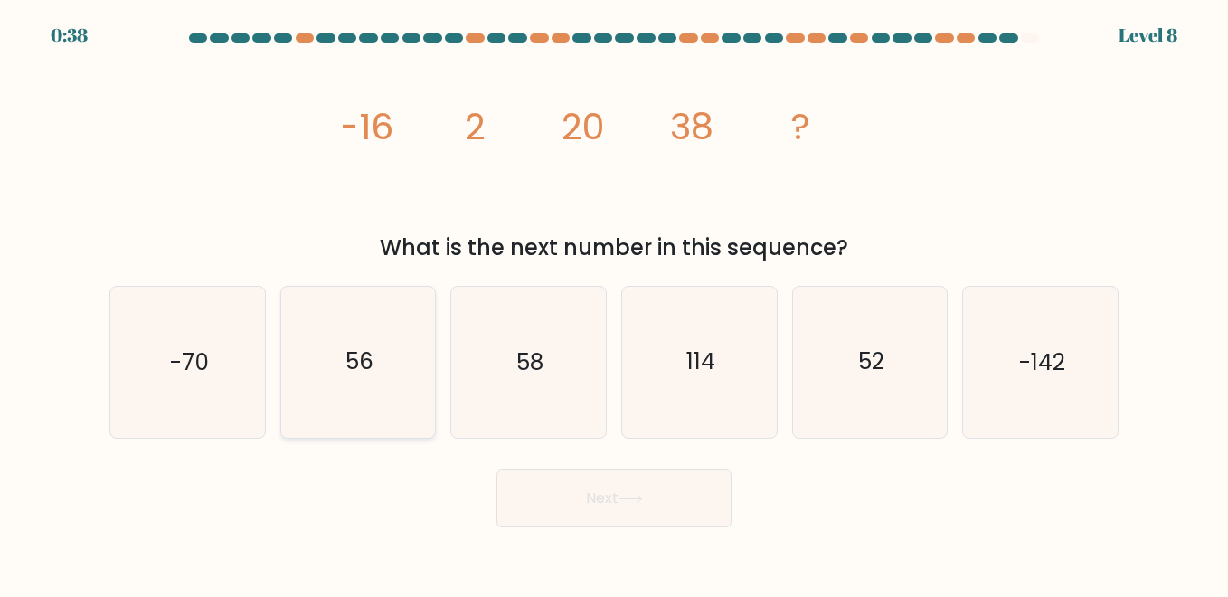
click at [431, 327] on icon "56" at bounding box center [358, 362] width 150 height 150
click at [614, 303] on input "b. 56" at bounding box center [614, 301] width 1 height 5
radio input "true"
click at [578, 497] on button "Next" at bounding box center [614, 498] width 235 height 58
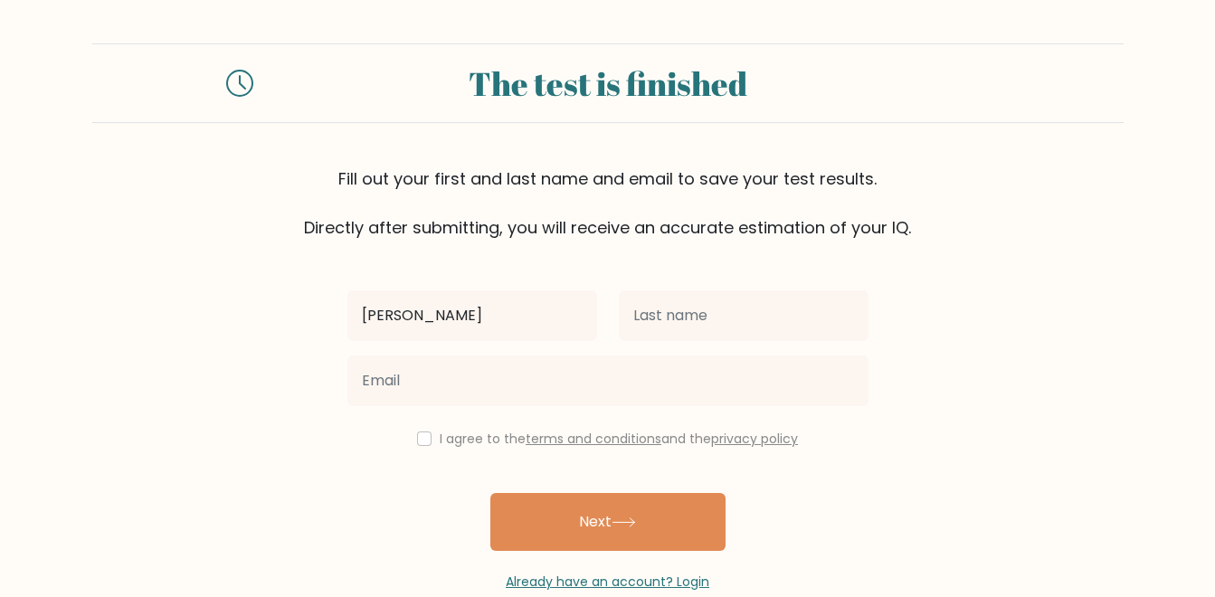
type input "[PERSON_NAME]"
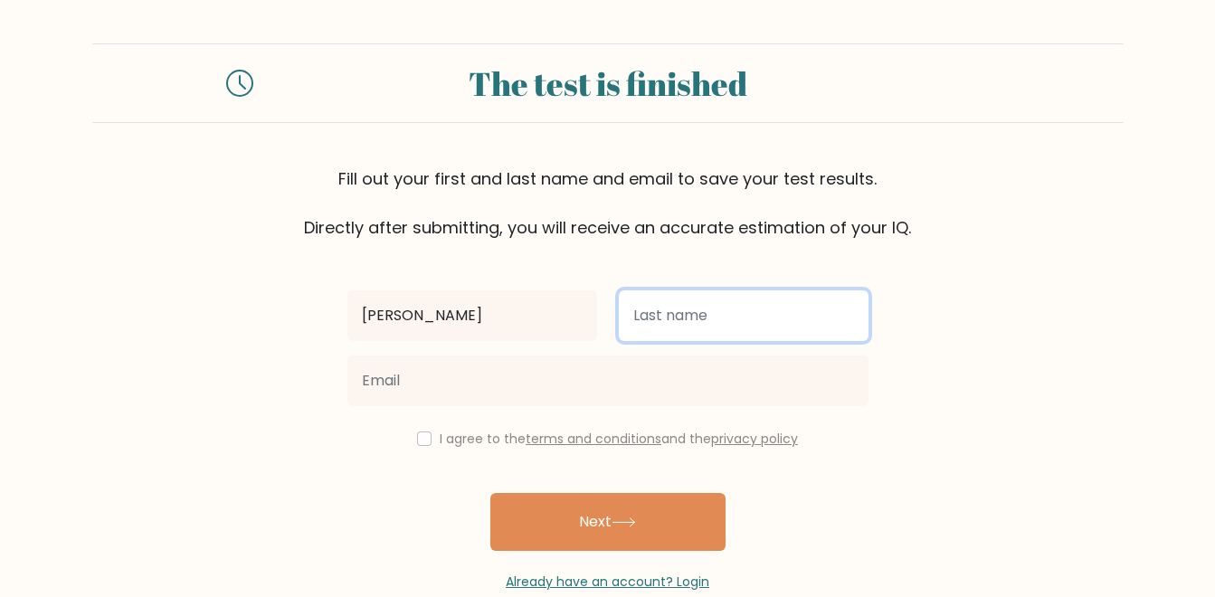
click at [659, 334] on input "text" at bounding box center [744, 315] width 250 height 51
type input "Ayala"
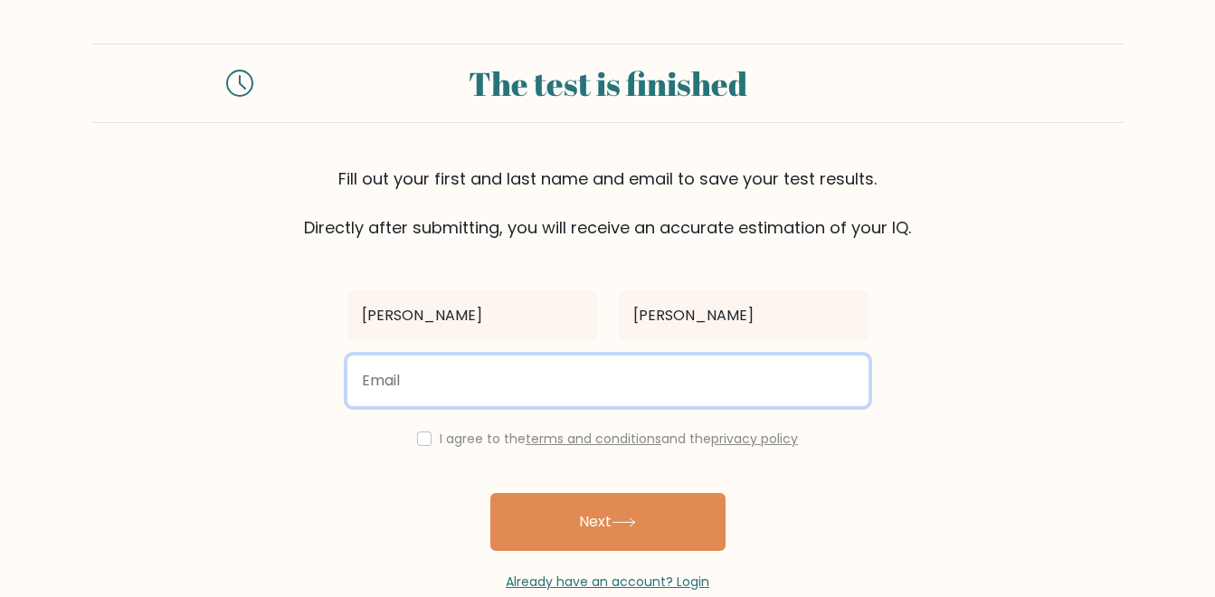
click at [586, 367] on input "email" at bounding box center [607, 381] width 521 height 51
type input "ayala.elbert18@gmail.com"
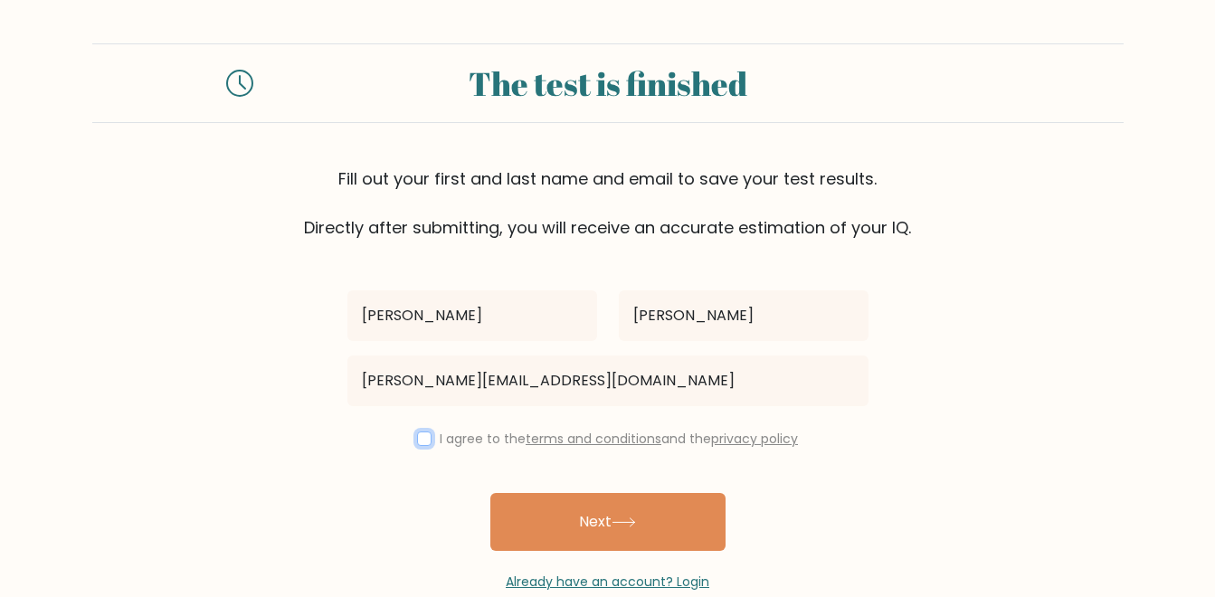
click at [420, 442] on input "checkbox" at bounding box center [424, 438] width 14 height 14
checkbox input "true"
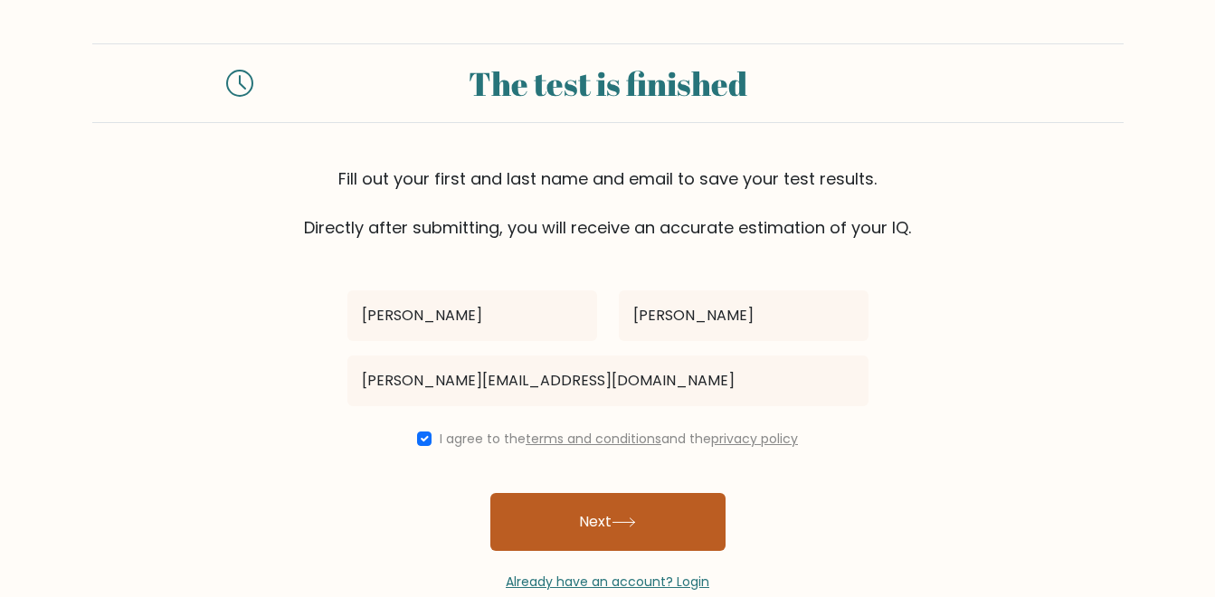
click at [534, 511] on button "Next" at bounding box center [607, 522] width 235 height 58
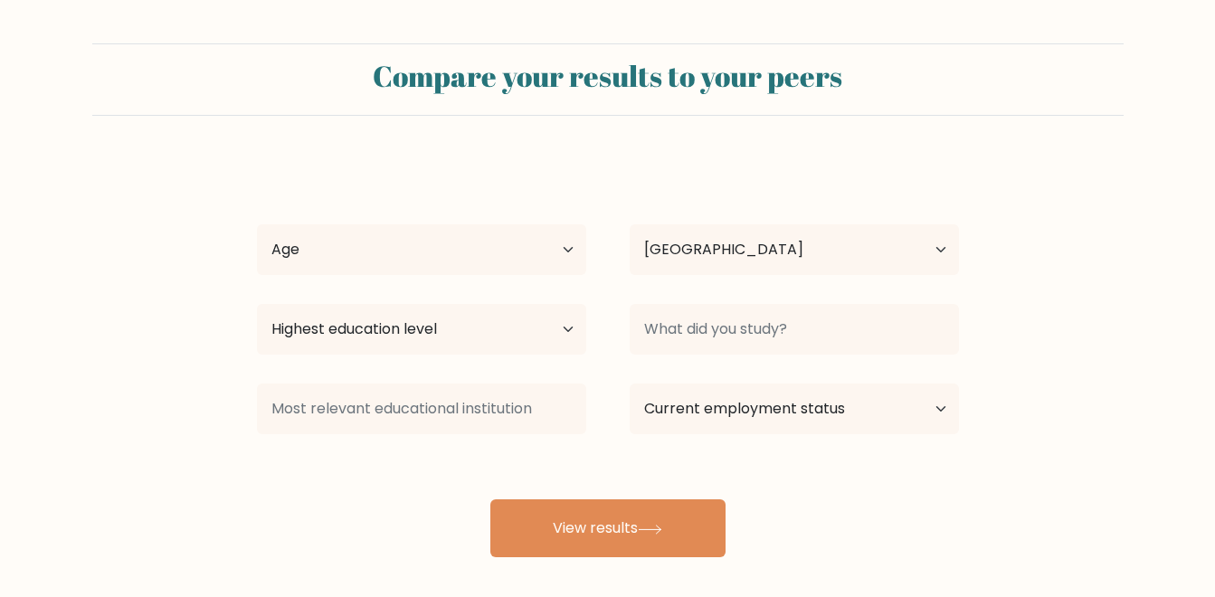
select select "PH"
drag, startPoint x: 0, startPoint y: 0, endPoint x: 562, endPoint y: 327, distance: 649.8
click at [562, 327] on div "[PERSON_NAME] Archiwald [PERSON_NAME] Age Under [DEMOGRAPHIC_DATA] [DEMOGRAPHIC…" at bounding box center [608, 358] width 724 height 398
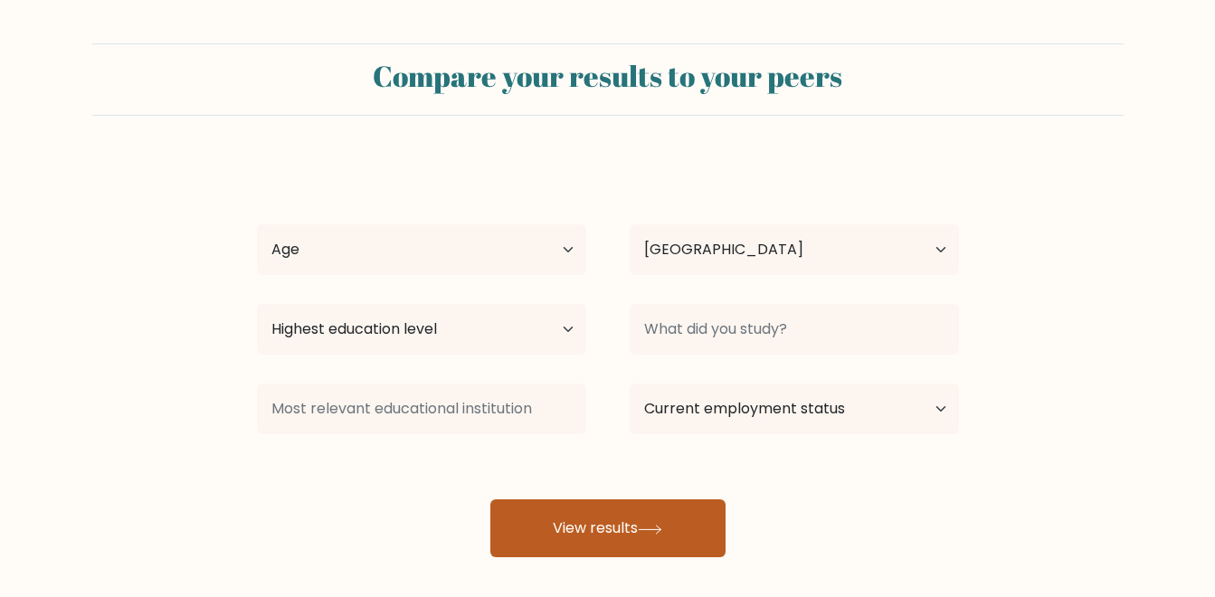
click at [567, 523] on button "View results" at bounding box center [607, 528] width 235 height 58
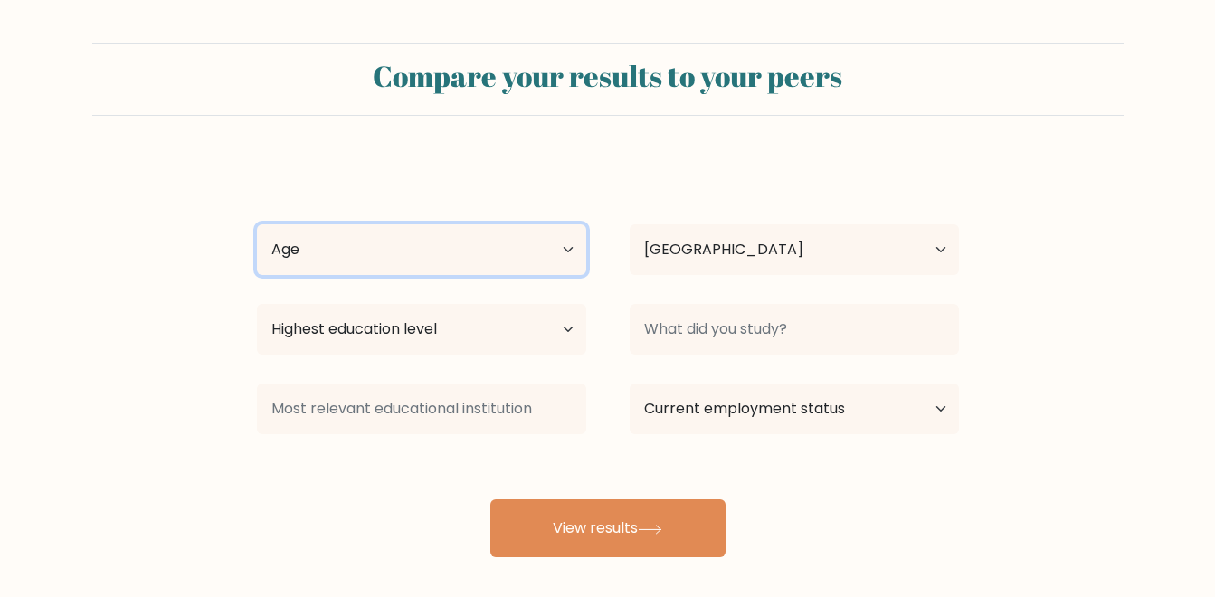
click at [562, 254] on select "Age Under [DEMOGRAPHIC_DATA] [DEMOGRAPHIC_DATA] [DEMOGRAPHIC_DATA] [DEMOGRAPHIC…" at bounding box center [421, 249] width 329 height 51
select select "18_24"
click at [257, 224] on select "Age Under [DEMOGRAPHIC_DATA] [DEMOGRAPHIC_DATA] [DEMOGRAPHIC_DATA] [DEMOGRAPHIC…" at bounding box center [421, 249] width 329 height 51
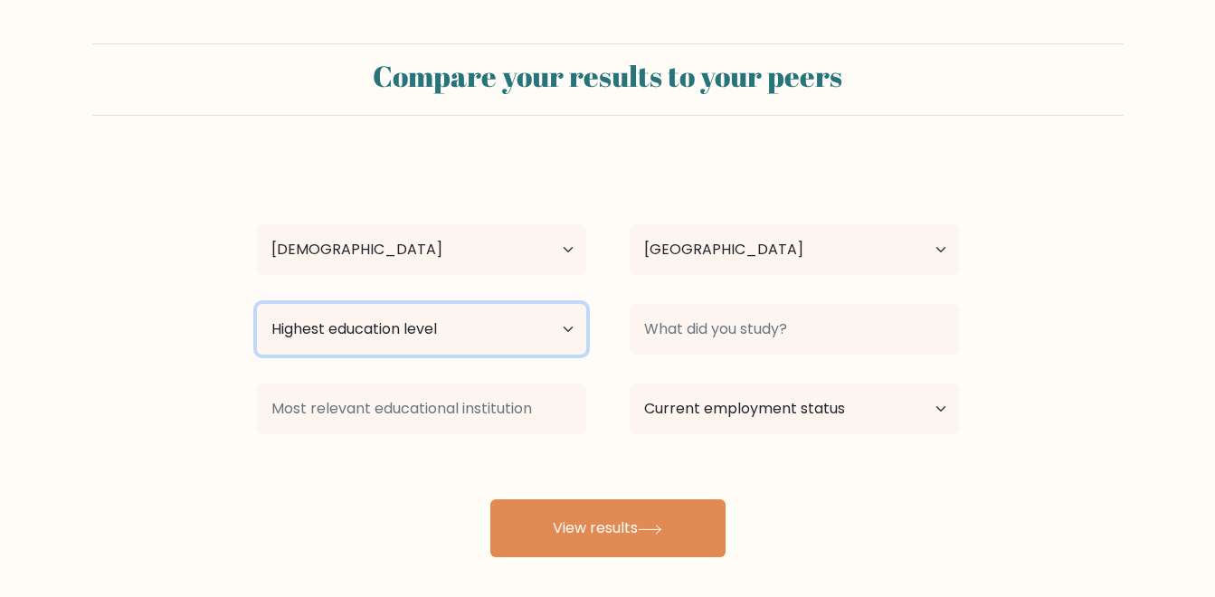
click at [561, 332] on select "Highest education level No schooling Primary Lower Secondary Upper Secondary Oc…" at bounding box center [421, 329] width 329 height 51
select select "bachelors_degree"
click at [257, 304] on select "Highest education level No schooling Primary Lower Secondary Upper Secondary Oc…" at bounding box center [421, 329] width 329 height 51
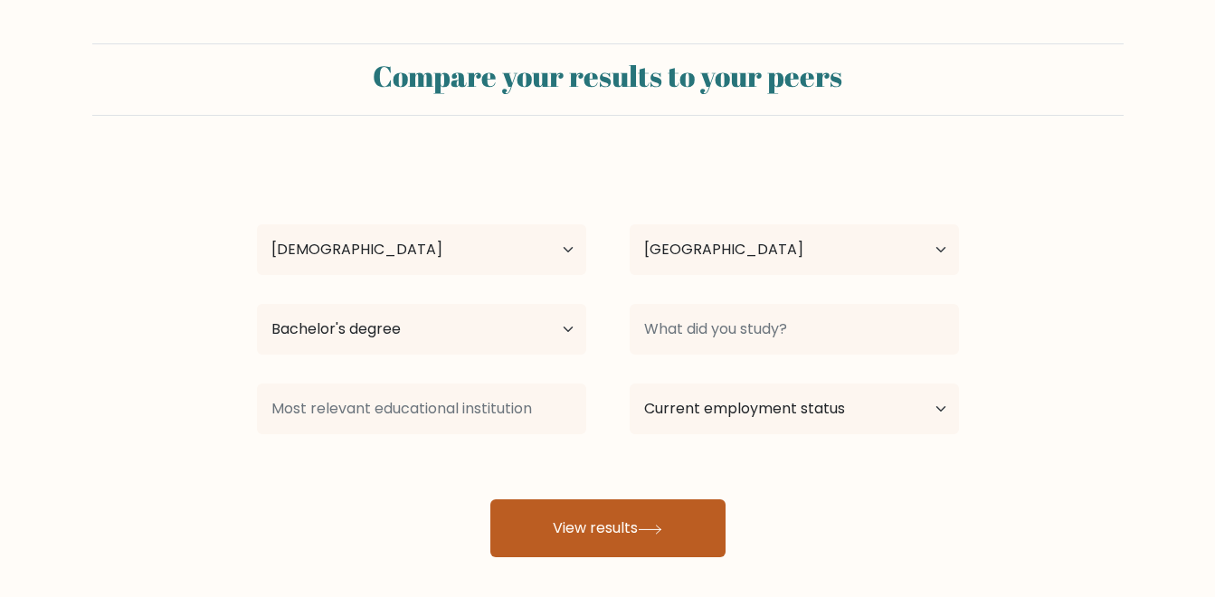
click at [547, 518] on button "View results" at bounding box center [607, 528] width 235 height 58
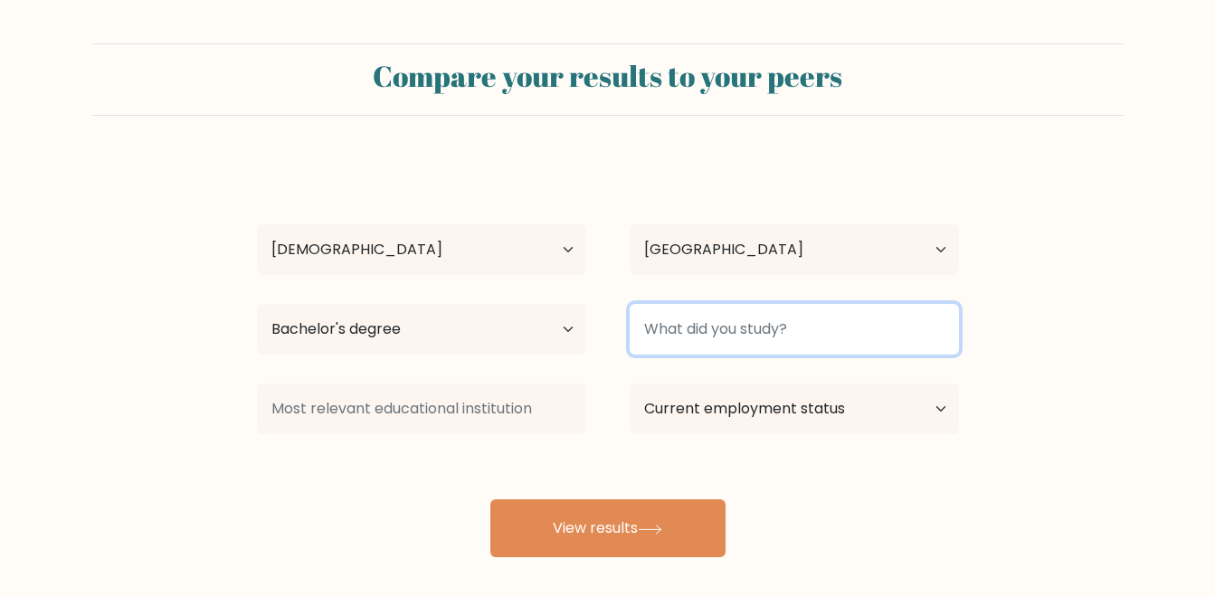
click at [766, 325] on input at bounding box center [794, 329] width 329 height 51
type input "BSIT"
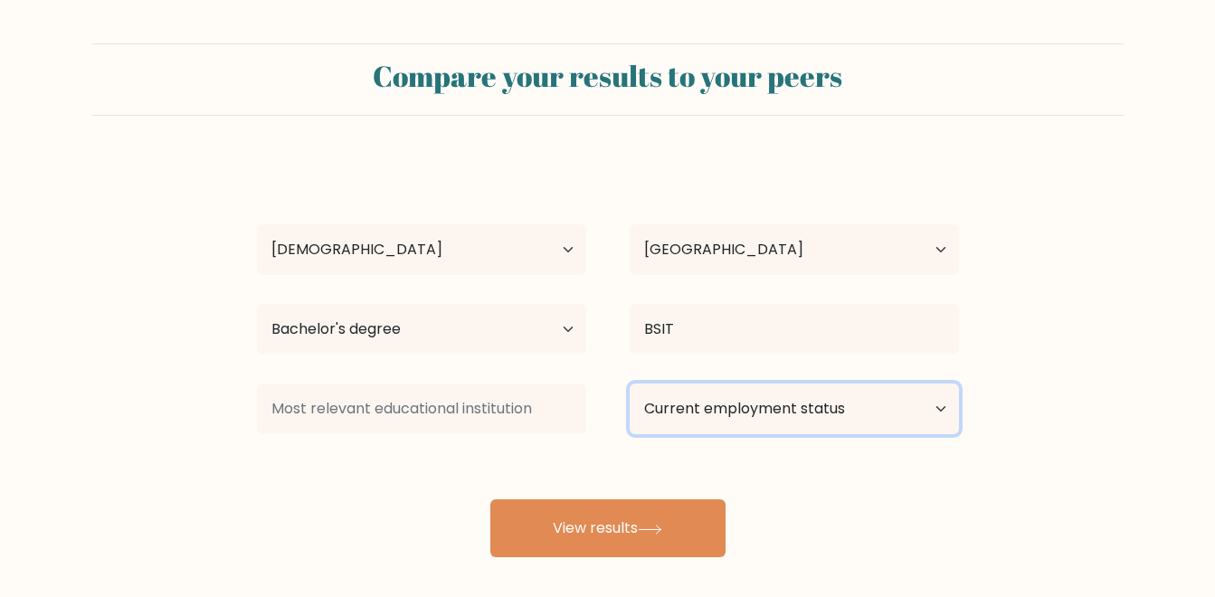
click at [695, 403] on select "Current employment status Employed Student Retired Other / prefer not to answer" at bounding box center [794, 409] width 329 height 51
select select "other"
click at [630, 384] on select "Current employment status Employed Student Retired Other / prefer not to answer" at bounding box center [794, 409] width 329 height 51
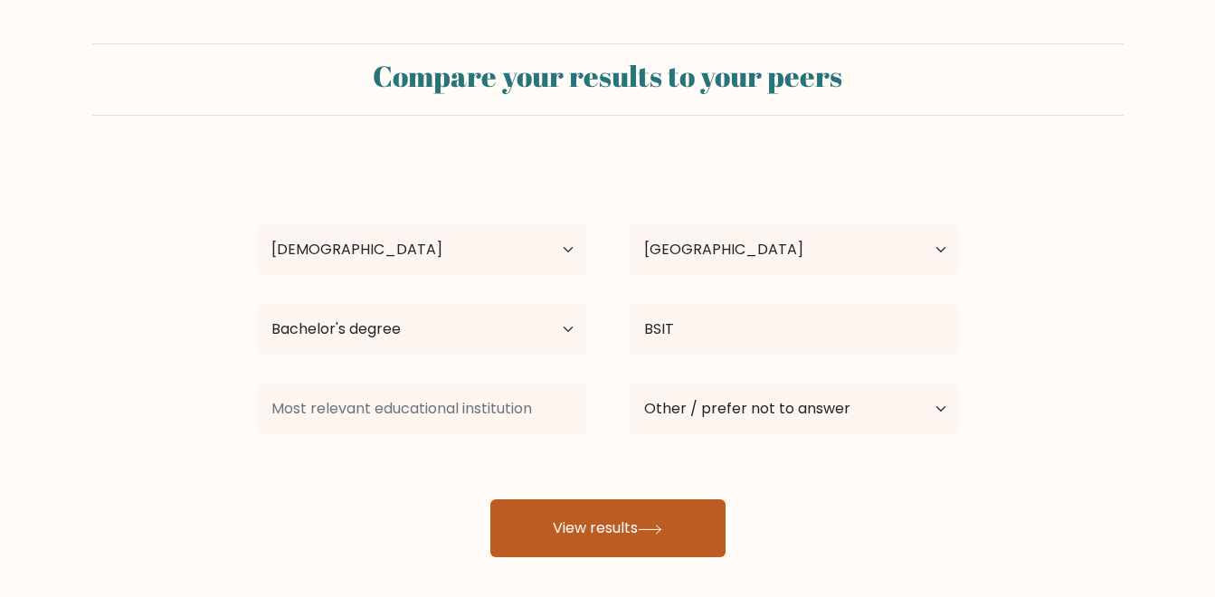
click at [578, 517] on button "View results" at bounding box center [607, 528] width 235 height 58
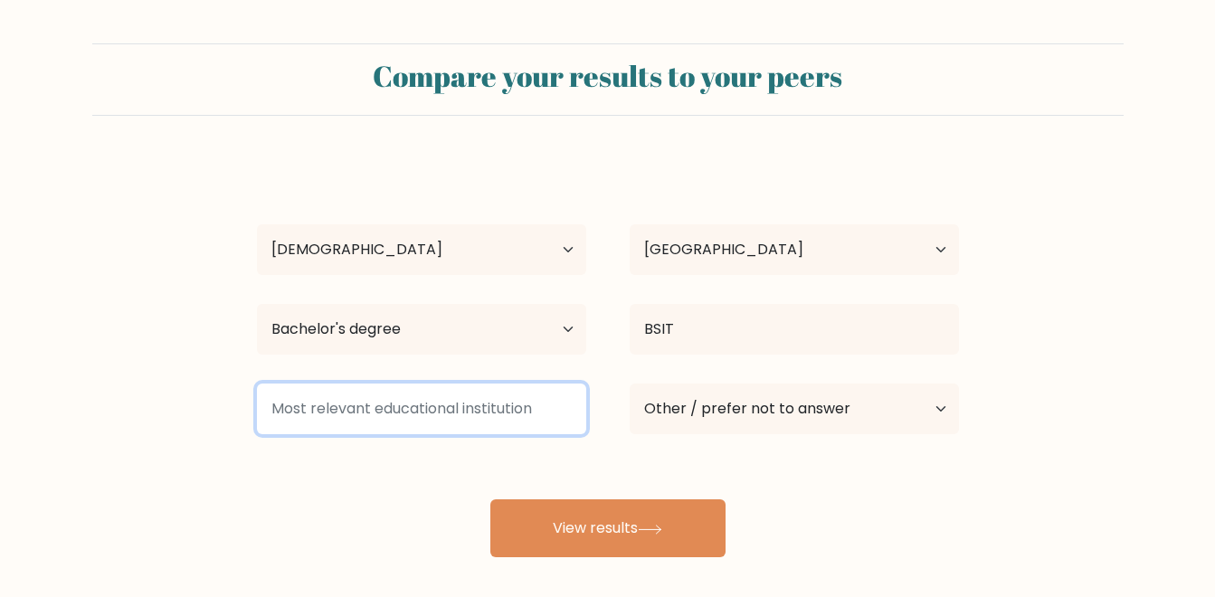
click at [512, 422] on input at bounding box center [421, 409] width 329 height 51
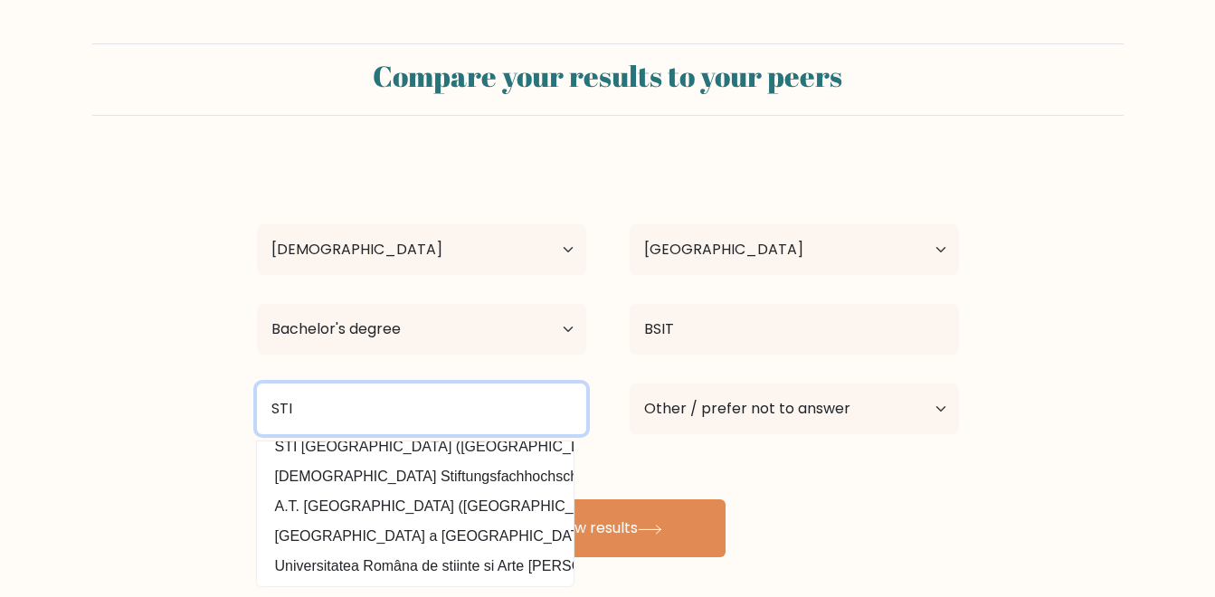
scroll to position [175, 0]
type input "STI"
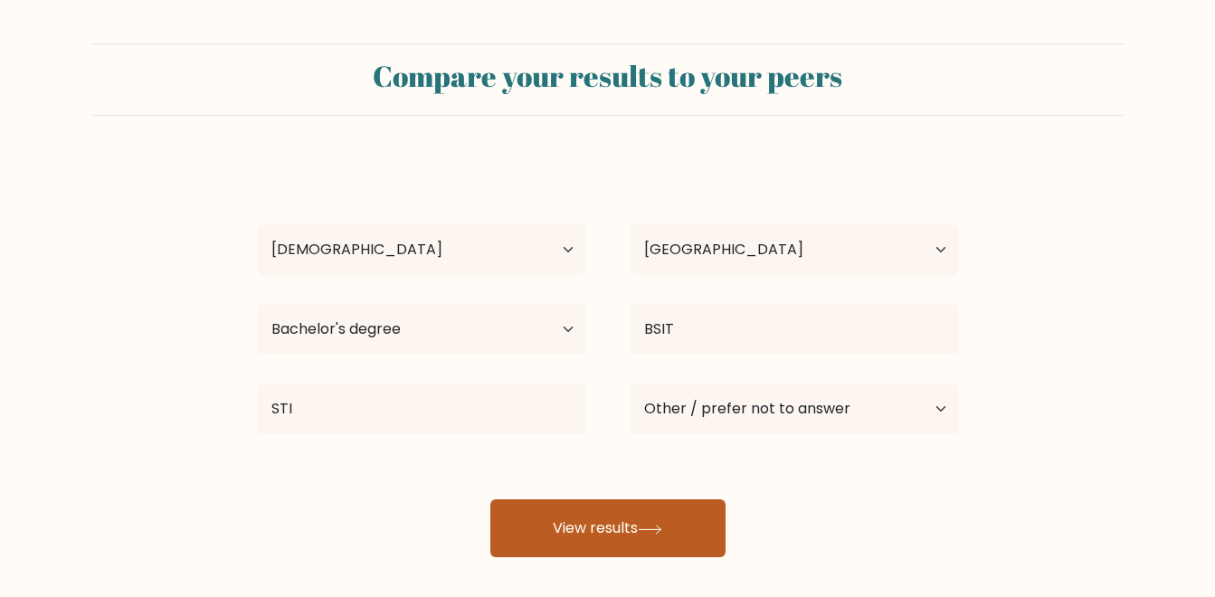
click at [646, 515] on button "View results" at bounding box center [607, 528] width 235 height 58
